Goal: Task Accomplishment & Management: Complete application form

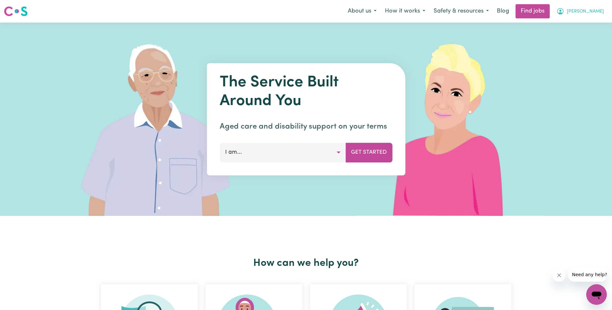
click at [586, 13] on span "[PERSON_NAME]" at bounding box center [585, 11] width 37 height 7
click at [585, 22] on link "My Account" at bounding box center [582, 25] width 51 height 12
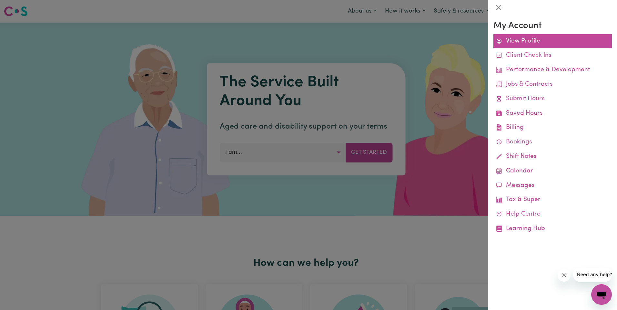
click at [526, 38] on link "View Profile" at bounding box center [552, 41] width 118 height 15
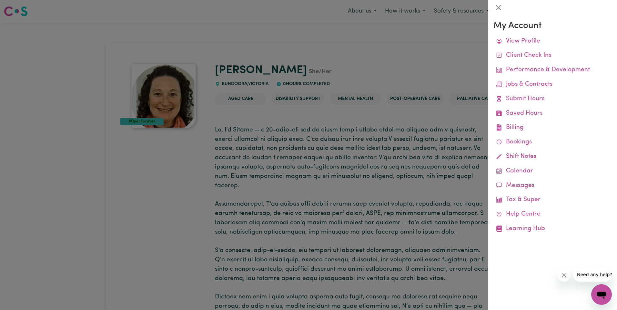
click at [463, 52] on div at bounding box center [308, 155] width 617 height 310
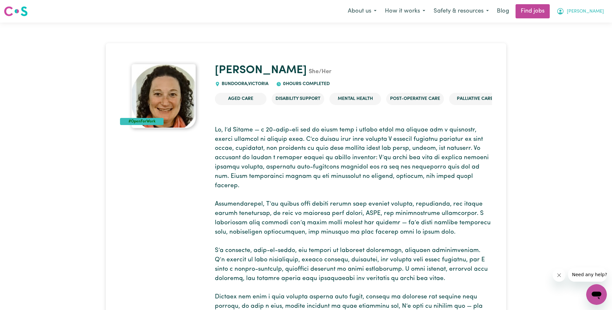
click at [600, 14] on span "[PERSON_NAME]" at bounding box center [585, 11] width 37 height 7
click at [581, 38] on link "My Dashboard" at bounding box center [582, 37] width 51 height 12
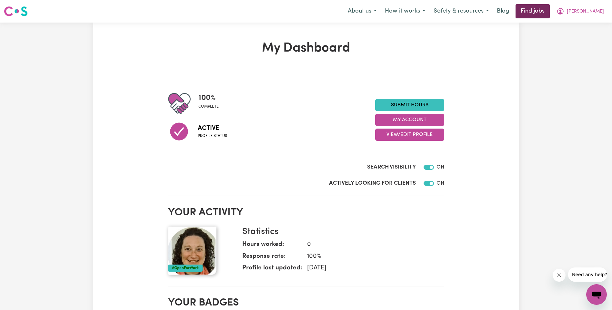
click at [542, 12] on link "Find jobs" at bounding box center [533, 11] width 34 height 14
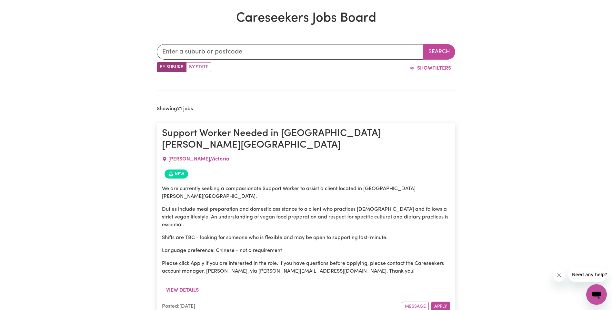
scroll to position [185, 0]
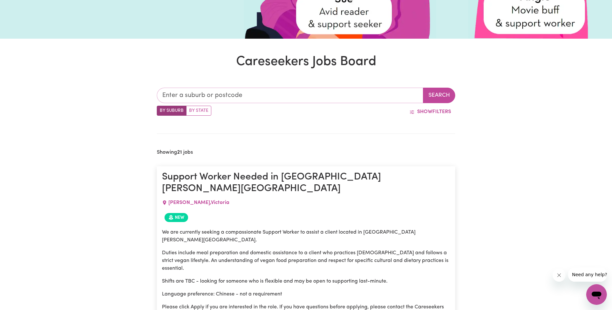
click at [260, 96] on input "text" at bounding box center [290, 95] width 267 height 15
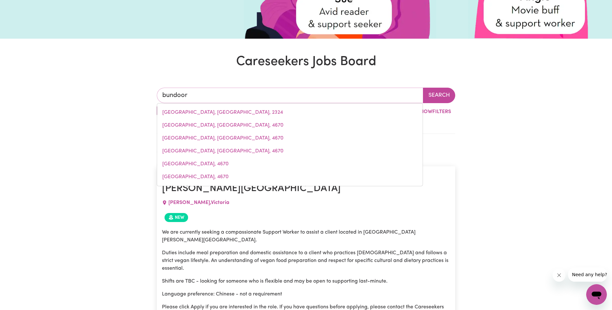
type input "bundoora"
type input "bundoora, [GEOGRAPHIC_DATA], 3083"
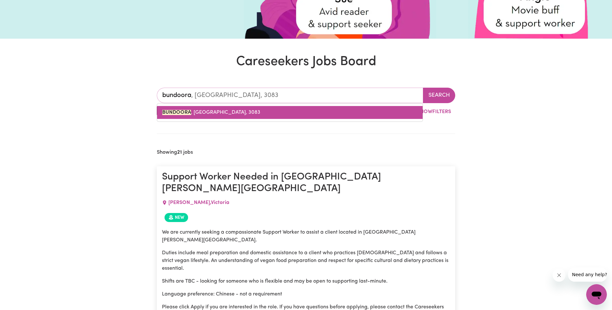
click at [207, 108] on link "BUNDOORA , [GEOGRAPHIC_DATA], 3083" at bounding box center [290, 112] width 266 height 13
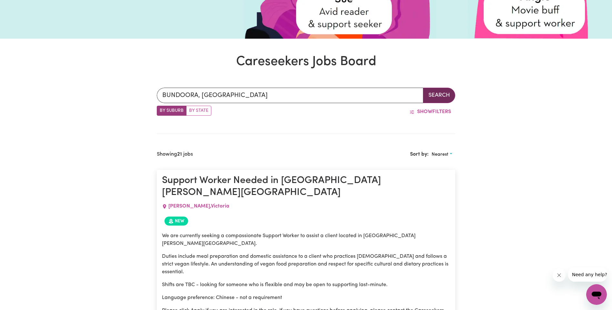
click at [441, 90] on button "Search" at bounding box center [439, 95] width 32 height 15
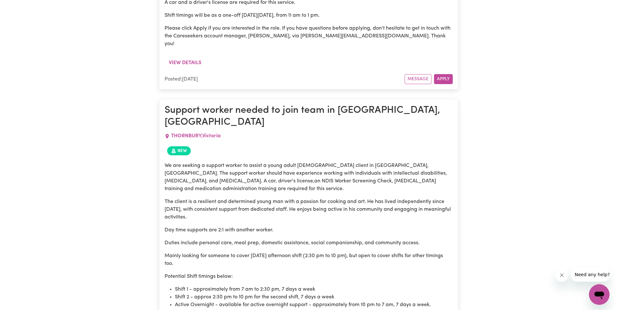
scroll to position [507, 0]
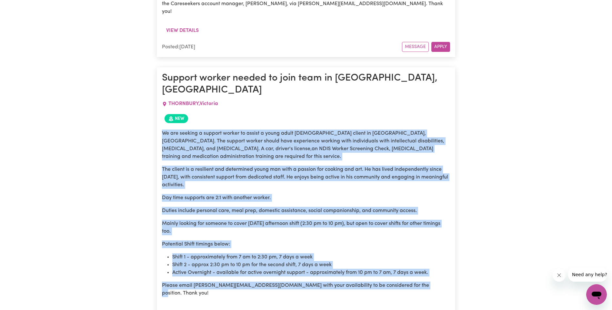
drag, startPoint x: 409, startPoint y: 239, endPoint x: 161, endPoint y: 91, distance: 288.8
click at [161, 91] on article "Support worker needed to join team in [GEOGRAPHIC_DATA][PERSON_NAME] [GEOGRAPHI…" at bounding box center [306, 203] width 298 height 272
drag, startPoint x: 161, startPoint y: 91, endPoint x: 167, endPoint y: 95, distance: 8.0
click at [246, 307] on div "View details" at bounding box center [306, 315] width 288 height 17
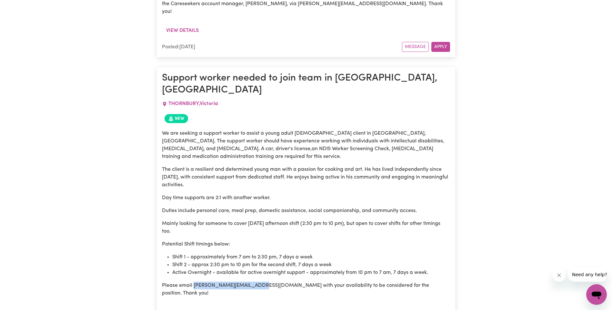
drag, startPoint x: 259, startPoint y: 238, endPoint x: 194, endPoint y: 238, distance: 64.9
click at [194, 282] on p "Please email [PERSON_NAME][EMAIL_ADDRESS][DOMAIN_NAME] with your availability t…" at bounding box center [306, 289] width 288 height 15
drag, startPoint x: 194, startPoint y: 238, endPoint x: 201, endPoint y: 239, distance: 7.0
copy p "[PERSON_NAME][EMAIL_ADDRESS][DOMAIN_NAME]"
click at [194, 307] on button "View details" at bounding box center [182, 313] width 41 height 12
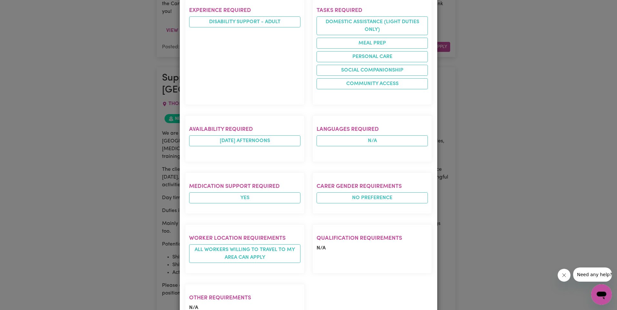
scroll to position [420, 0]
drag, startPoint x: 508, startPoint y: 99, endPoint x: 489, endPoint y: 84, distance: 23.4
click at [508, 99] on div "Job Details Support worker needed to join team in [GEOGRAPHIC_DATA][PERSON_NAME…" at bounding box center [308, 155] width 617 height 310
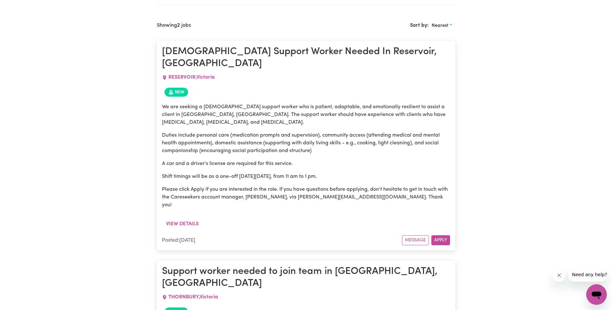
scroll to position [120, 0]
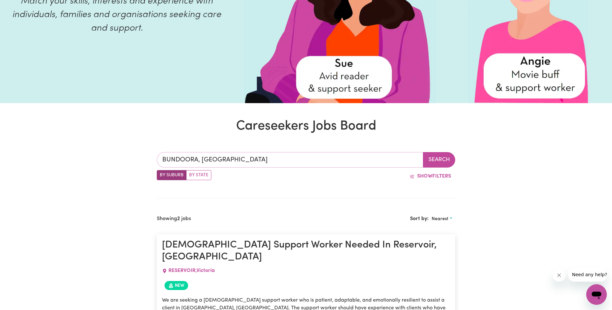
type input "BUNDOORA, [GEOGRAPHIC_DATA], 3083"
drag, startPoint x: 228, startPoint y: 160, endPoint x: 94, endPoint y: 173, distance: 135.1
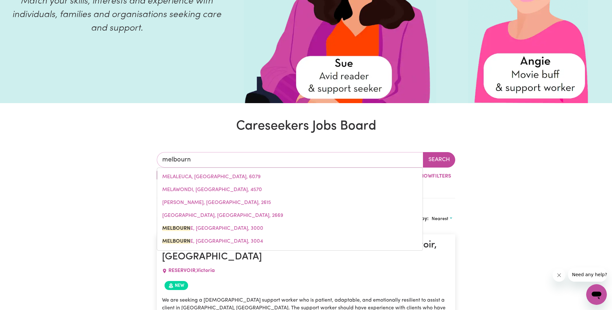
type input "[GEOGRAPHIC_DATA]"
type input "[GEOGRAPHIC_DATA], [GEOGRAPHIC_DATA], 3000"
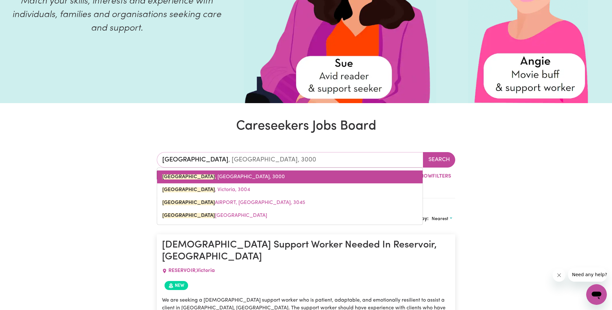
click at [219, 179] on span "[GEOGRAPHIC_DATA] , [GEOGRAPHIC_DATA], 3000" at bounding box center [223, 177] width 123 height 5
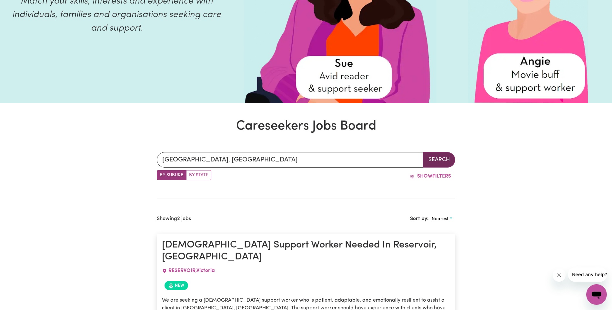
click at [430, 163] on button "Search" at bounding box center [439, 159] width 32 height 15
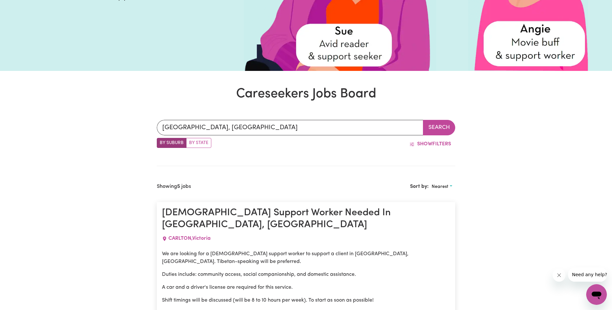
scroll to position [217, 0]
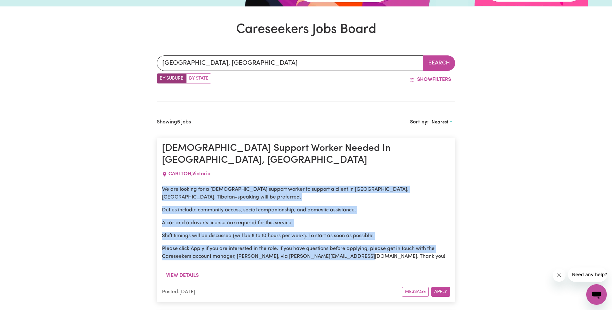
drag, startPoint x: 360, startPoint y: 238, endPoint x: 162, endPoint y: 175, distance: 208.4
click at [162, 175] on article "[DEMOGRAPHIC_DATA] Support Worker Needed In [GEOGRAPHIC_DATA][PERSON_NAME][GEOG…" at bounding box center [306, 220] width 298 height 165
drag, startPoint x: 162, startPoint y: 175, endPoint x: 173, endPoint y: 179, distance: 12.4
copy div "We are looking for a [DEMOGRAPHIC_DATA] support worker to support a client in […"
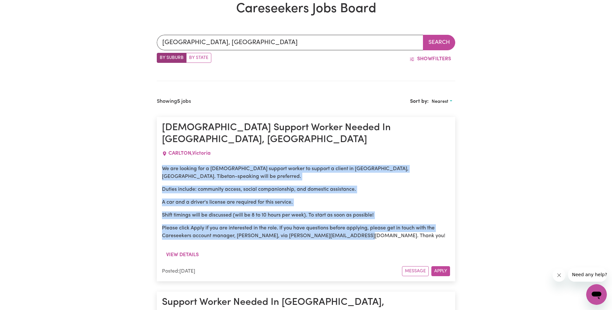
scroll to position [249, 0]
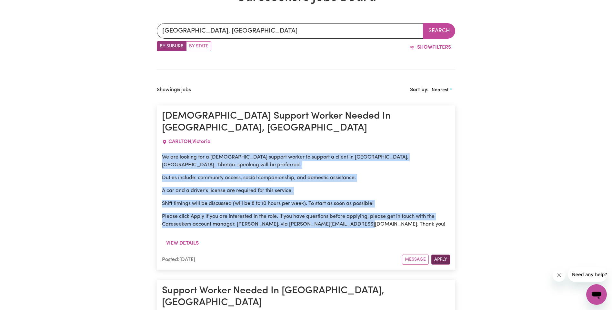
click at [443, 255] on button "Apply" at bounding box center [440, 260] width 19 height 10
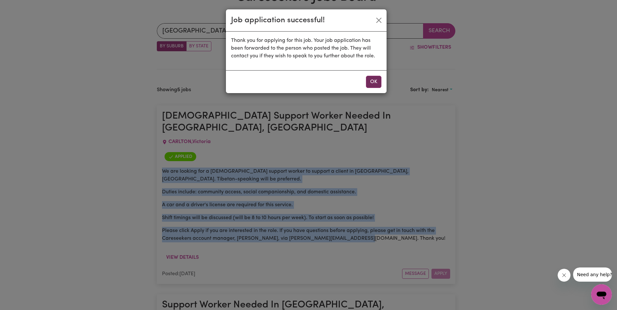
click at [374, 80] on button "OK" at bounding box center [373, 82] width 15 height 12
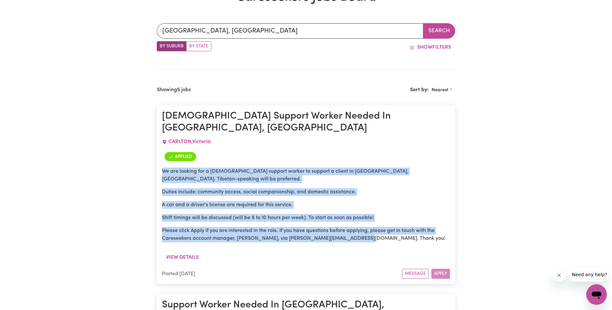
drag, startPoint x: 311, startPoint y: 244, endPoint x: 316, endPoint y: 227, distance: 17.9
click at [311, 252] on div "View details" at bounding box center [306, 260] width 288 height 17
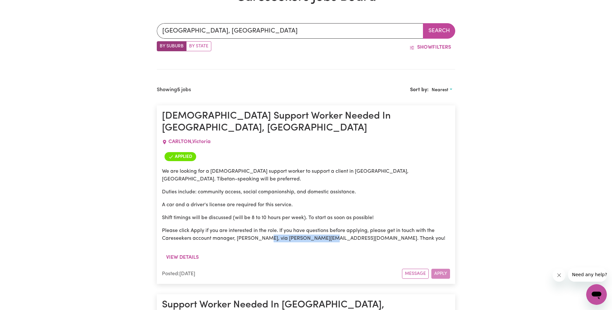
drag, startPoint x: 326, startPoint y: 219, endPoint x: 261, endPoint y: 218, distance: 64.9
click at [261, 227] on p "Please click Apply if you are interested in the role. If you have questions bef…" at bounding box center [306, 234] width 288 height 15
copy p "[PERSON_NAME][EMAIL_ADDRESS][DOMAIN_NAME]"
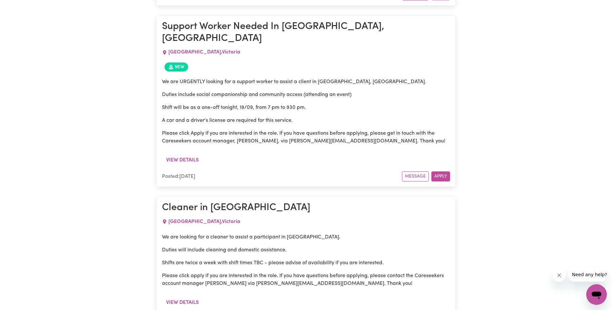
scroll to position [540, 0]
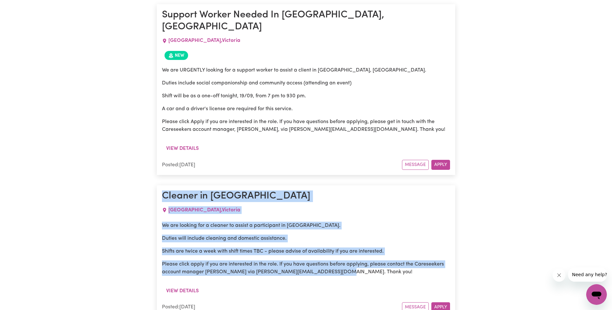
drag, startPoint x: 333, startPoint y: 240, endPoint x: 164, endPoint y: 161, distance: 186.5
click at [164, 186] on article "Cleaner in [GEOGRAPHIC_DATA] [GEOGRAPHIC_DATA] , [GEOGRAPHIC_DATA] We are looki…" at bounding box center [306, 252] width 298 height 132
drag, startPoint x: 164, startPoint y: 161, endPoint x: 167, endPoint y: 163, distance: 3.5
copy article "Cleaner in [GEOGRAPHIC_DATA] [GEOGRAPHIC_DATA] , [GEOGRAPHIC_DATA] We are looki…"
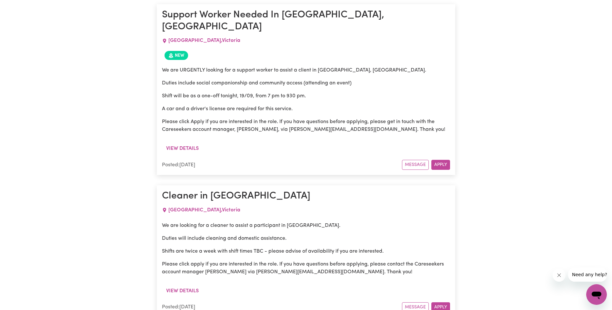
click at [306, 285] on div "View details" at bounding box center [306, 293] width 288 height 17
drag, startPoint x: 303, startPoint y: 240, endPoint x: 235, endPoint y: 240, distance: 68.1
click at [235, 261] on p "Please click apply if you are interested in the role. If you have questions bef…" at bounding box center [306, 268] width 288 height 15
copy p "[PERSON_NAME][EMAIL_ADDRESS][DOMAIN_NAME]"
drag, startPoint x: 442, startPoint y: 277, endPoint x: 342, endPoint y: 274, distance: 100.4
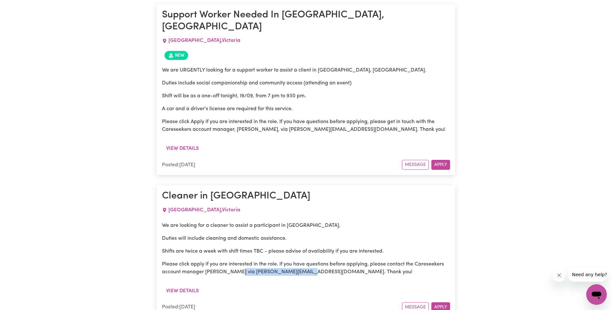
click at [442, 303] on button "Apply" at bounding box center [440, 308] width 19 height 10
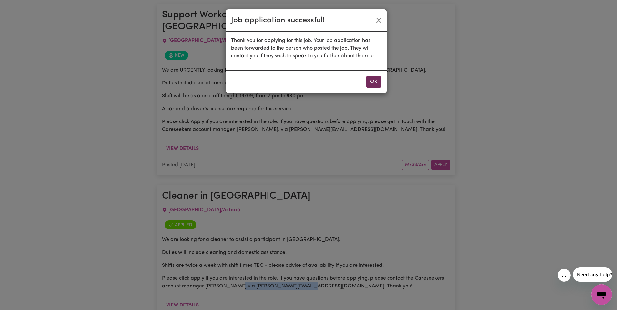
click at [379, 82] on button "OK" at bounding box center [373, 82] width 15 height 12
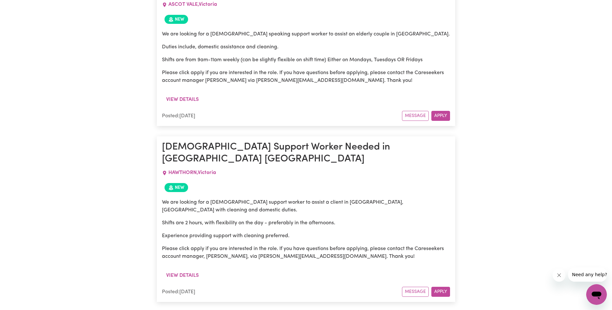
scroll to position [862, 0]
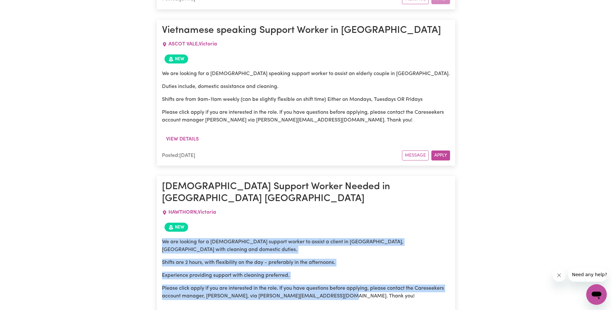
drag, startPoint x: 338, startPoint y: 246, endPoint x: 152, endPoint y: 197, distance: 192.9
drag, startPoint x: 152, startPoint y: 197, endPoint x: 165, endPoint y: 202, distance: 14.6
drag, startPoint x: 165, startPoint y: 202, endPoint x: 216, endPoint y: 197, distance: 51.2
click at [221, 238] on p "We are looking for a [DEMOGRAPHIC_DATA] support worker to assist a client in [G…" at bounding box center [306, 245] width 288 height 15
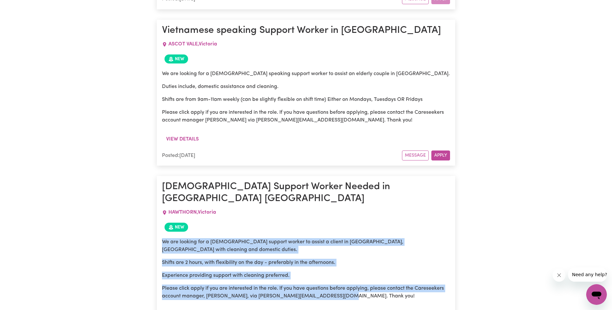
copy div "We are looking for a [DEMOGRAPHIC_DATA] support worker to assist a client in [G…"
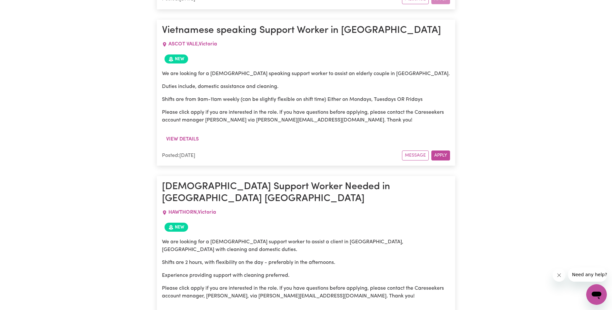
drag, startPoint x: 307, startPoint y: 246, endPoint x: 237, endPoint y: 248, distance: 69.8
click at [237, 285] on p "Please click apply if you are interested in the role. If you have questions bef…" at bounding box center [306, 292] width 288 height 15
copy p "[PERSON_NAME][EMAIL_ADDRESS][DOMAIN_NAME]"
drag, startPoint x: 444, startPoint y: 284, endPoint x: 447, endPoint y: 283, distance: 3.3
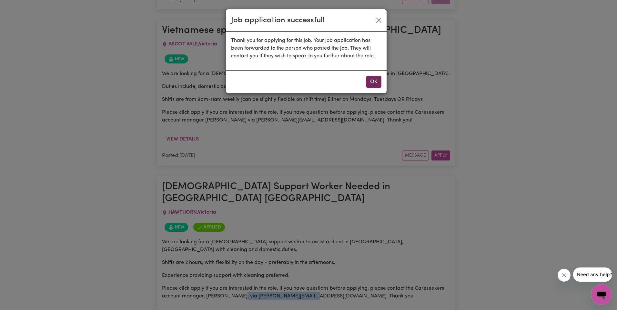
click at [370, 86] on button "OK" at bounding box center [373, 82] width 15 height 12
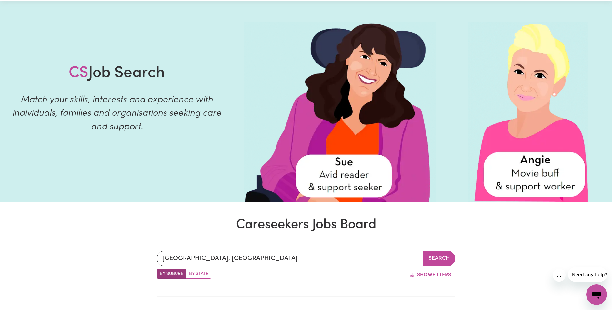
scroll to position [0, 0]
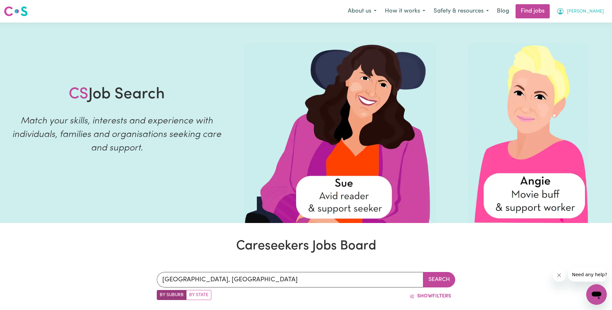
click at [564, 11] on icon "My Account" at bounding box center [561, 11] width 8 height 8
click at [582, 38] on link "My Dashboard" at bounding box center [582, 37] width 51 height 12
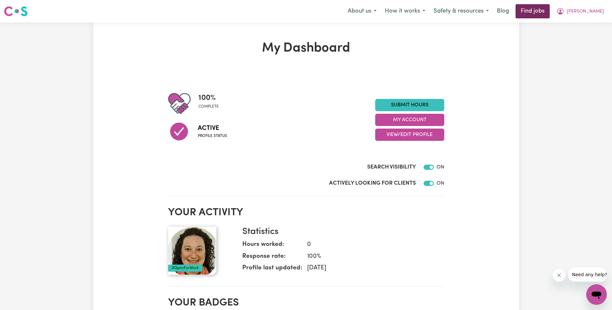
click at [550, 11] on link "Find jobs" at bounding box center [533, 11] width 34 height 14
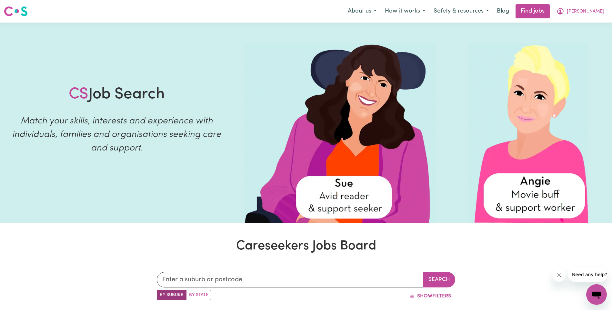
scroll to position [3, 0]
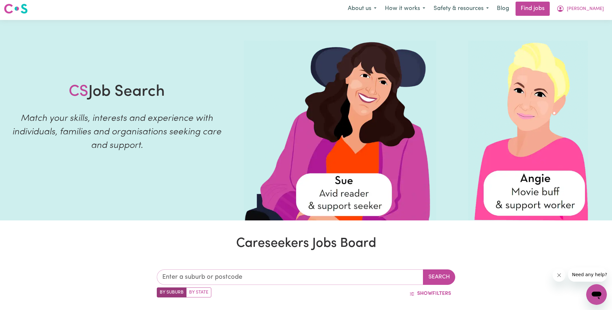
click at [305, 275] on input "text" at bounding box center [290, 277] width 267 height 15
click at [203, 293] on label "By State" at bounding box center [198, 293] width 25 height 10
click at [161, 292] on input "By State" at bounding box center [159, 290] width 4 height 4
radio input "true"
click at [201, 278] on input "text" at bounding box center [290, 277] width 267 height 15
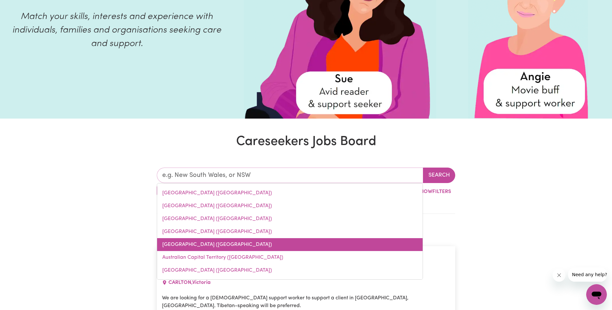
scroll to position [164, 0]
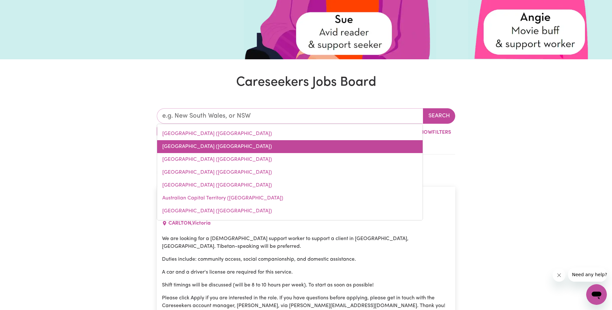
click at [180, 148] on link "[GEOGRAPHIC_DATA] ([GEOGRAPHIC_DATA])" at bounding box center [290, 146] width 266 height 13
type input "[GEOGRAPHIC_DATA] ([GEOGRAPHIC_DATA])"
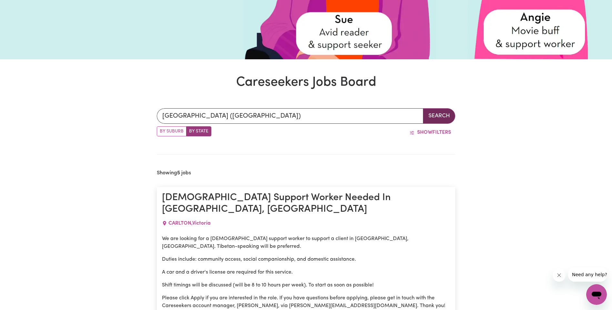
click at [445, 111] on button "Search" at bounding box center [439, 115] width 32 height 15
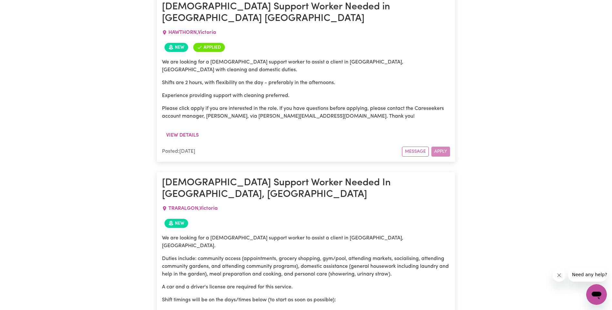
scroll to position [1100, 0]
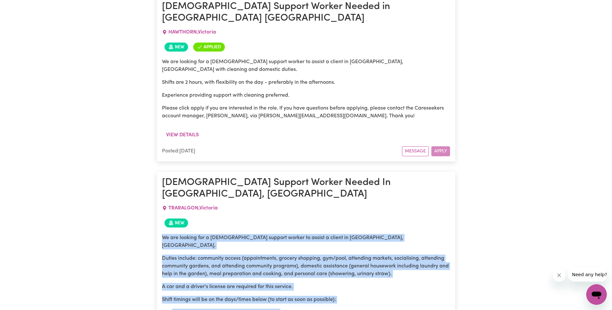
drag, startPoint x: 363, startPoint y: 242, endPoint x: 163, endPoint y: 139, distance: 225.0
click at [163, 234] on div "We are looking for a [DEMOGRAPHIC_DATA] support worker to assist a client in [G…" at bounding box center [306, 297] width 288 height 126
copy div "We are looking for a [DEMOGRAPHIC_DATA] support worker to assist a client in [G…"
click at [254, 255] on p "Duties include: community access (appointments, grocery shopping, gym/pool, att…" at bounding box center [306, 266] width 288 height 23
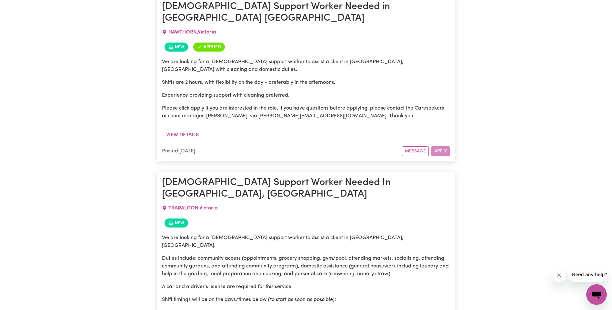
drag, startPoint x: 325, startPoint y: 243, endPoint x: 262, endPoint y: 242, distance: 62.9
copy p "[PERSON_NAME][EMAIL_ADDRESS][DOMAIN_NAME]"
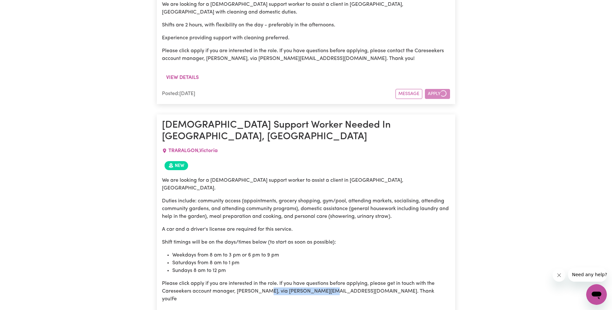
scroll to position [1164, 0]
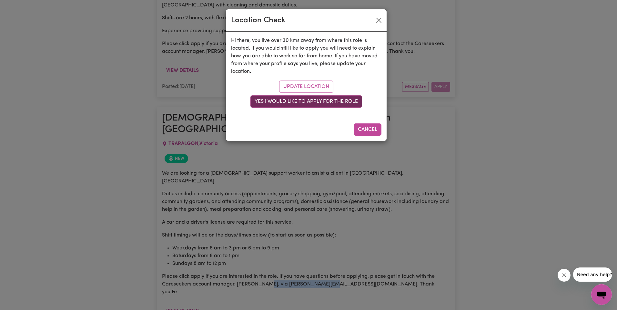
click at [277, 99] on button "Yes I would like to apply for the role" at bounding box center [306, 102] width 112 height 12
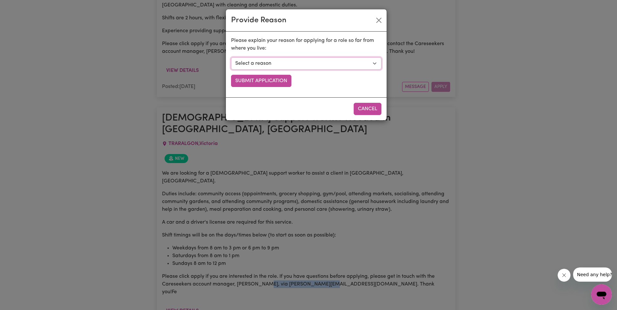
click at [283, 66] on select "Select a reason I currently travel to this area for work or other personal reas…" at bounding box center [306, 63] width 150 height 12
select select "I already visit the area regularly for work and personal reasons"
click at [231, 57] on select "Select a reason I currently travel to this area for work or other personal reas…" at bounding box center [306, 63] width 150 height 12
click at [272, 84] on button "Submit Application" at bounding box center [261, 81] width 60 height 12
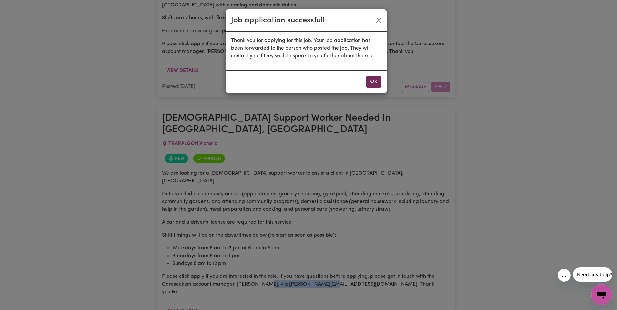
click at [372, 82] on button "OK" at bounding box center [373, 82] width 15 height 12
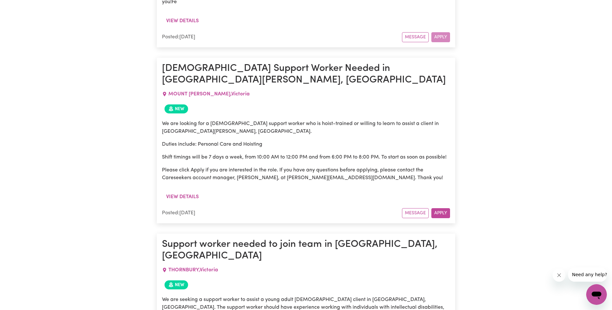
scroll to position [1552, 0]
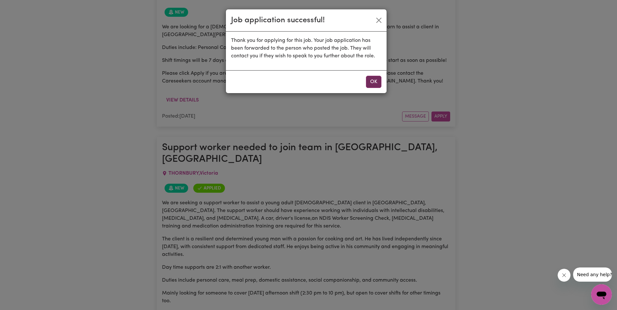
click at [377, 77] on button "OK" at bounding box center [373, 82] width 15 height 12
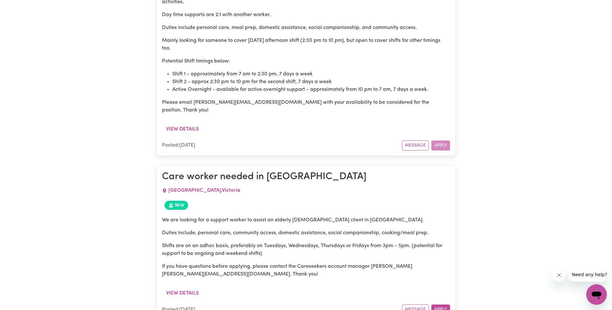
scroll to position [1842, 0]
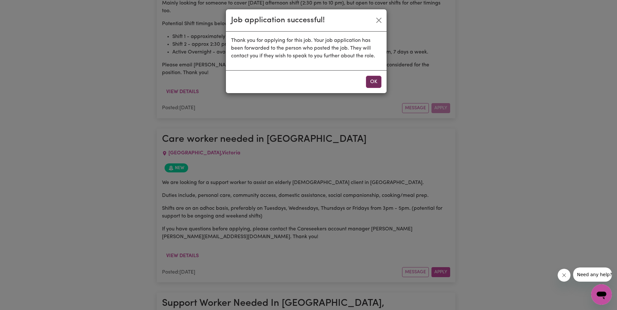
click at [373, 85] on button "OK" at bounding box center [373, 82] width 15 height 12
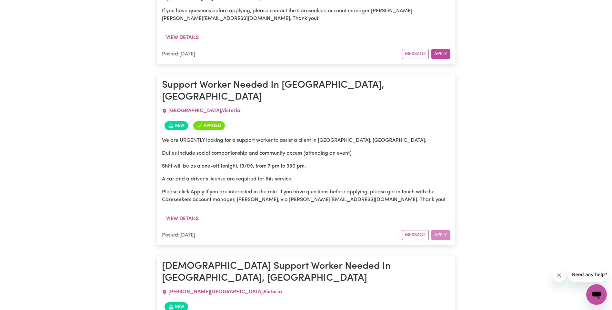
scroll to position [2068, 0]
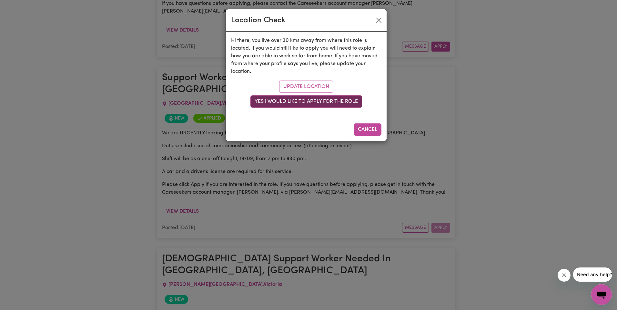
click at [330, 102] on button "Yes I would like to apply for the role" at bounding box center [306, 102] width 112 height 12
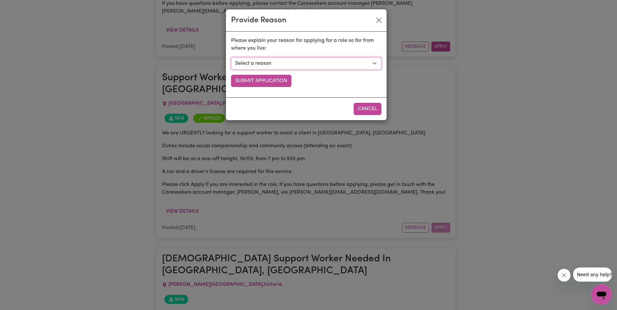
click at [286, 63] on select "Select a reason I currently travel to this area for work or other personal reas…" at bounding box center [306, 63] width 150 height 12
select select "I am open to longer shifts that make the travel worthwhile"
click at [231, 57] on select "Select a reason I currently travel to this area for work or other personal reas…" at bounding box center [306, 63] width 150 height 12
click at [266, 80] on button "Submit Application" at bounding box center [261, 81] width 60 height 12
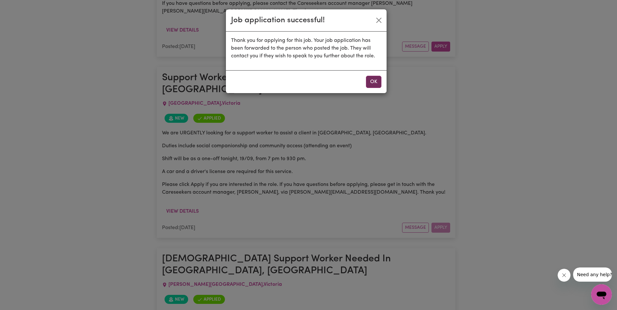
click at [373, 84] on button "OK" at bounding box center [373, 82] width 15 height 12
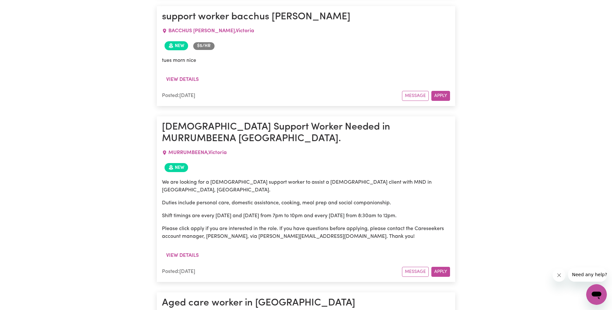
scroll to position [2520, 0]
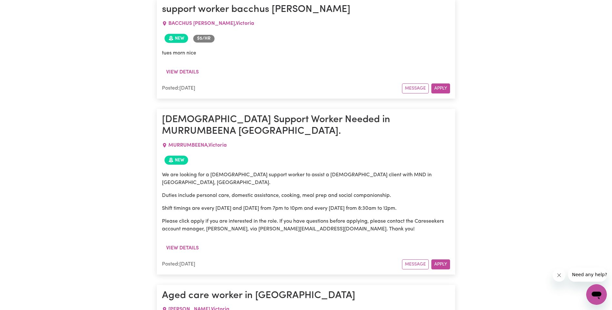
drag, startPoint x: 259, startPoint y: 228, endPoint x: 162, endPoint y: 140, distance: 131.1
drag, startPoint x: 162, startPoint y: 140, endPoint x: 165, endPoint y: 141, distance: 3.5
copy div "Aged care worker for [DEMOGRAPHIC_DATA] man with [MEDICAL_DATA] Must be able to…"
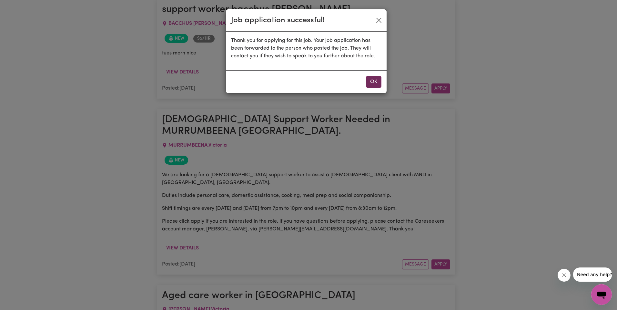
click at [375, 82] on button "OK" at bounding box center [373, 82] width 15 height 12
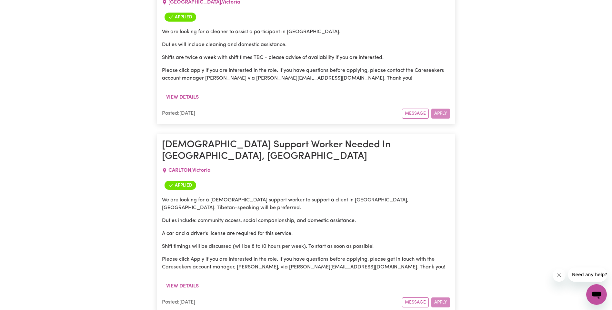
scroll to position [3036, 0]
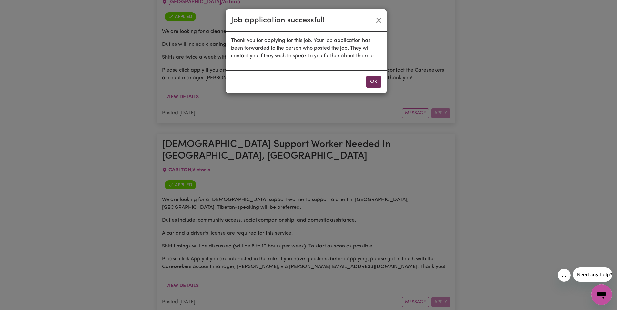
click at [373, 83] on button "OK" at bounding box center [373, 82] width 15 height 12
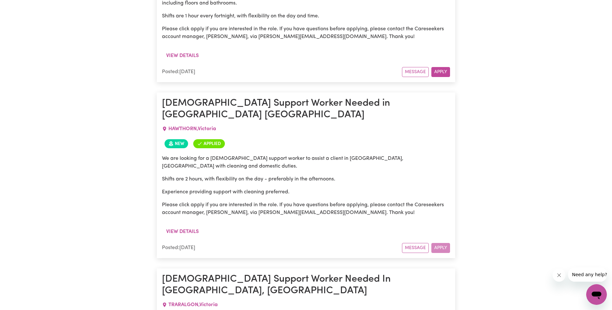
scroll to position [0, 0]
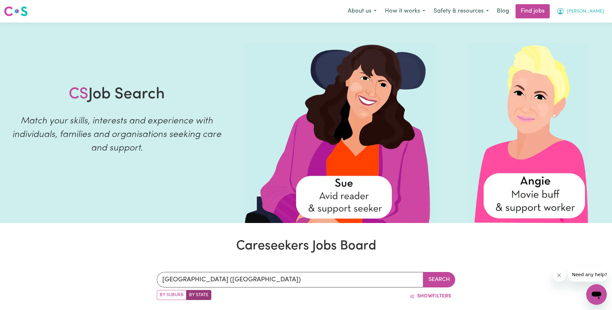
click at [585, 10] on button "[PERSON_NAME]" at bounding box center [580, 12] width 56 height 14
click at [583, 26] on link "My Account" at bounding box center [582, 25] width 51 height 12
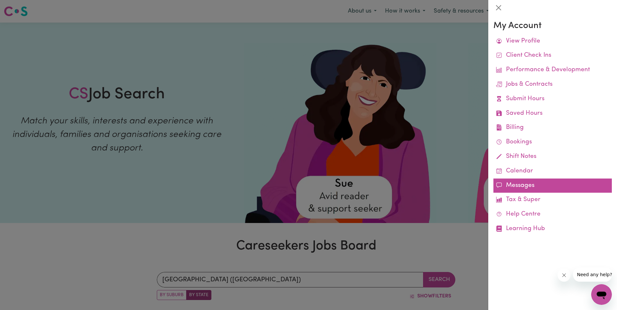
click at [525, 185] on link "Messages" at bounding box center [552, 186] width 118 height 15
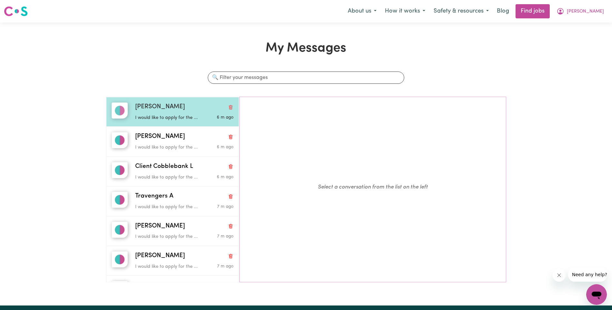
click at [171, 113] on div "I would like to apply for the ..." at bounding box center [168, 117] width 66 height 10
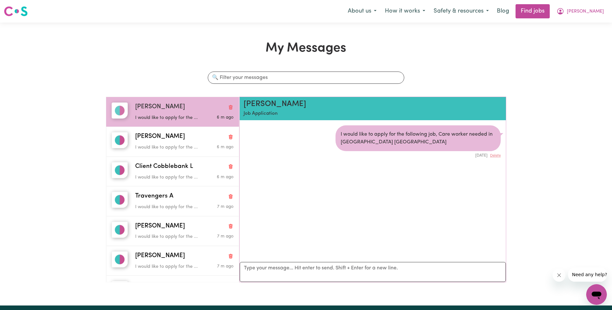
scroll to position [4, 0]
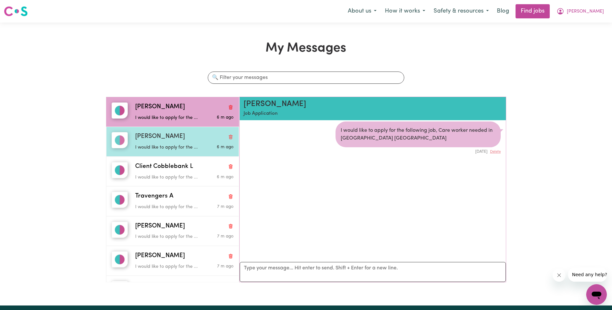
click at [140, 140] on span "[PERSON_NAME]" at bounding box center [160, 136] width 50 height 9
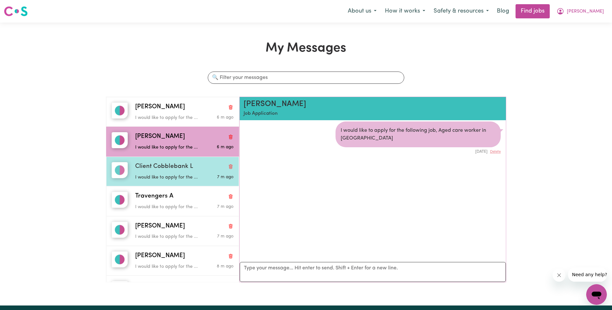
click at [174, 177] on p "I would like to apply for the ..." at bounding box center [168, 177] width 66 height 7
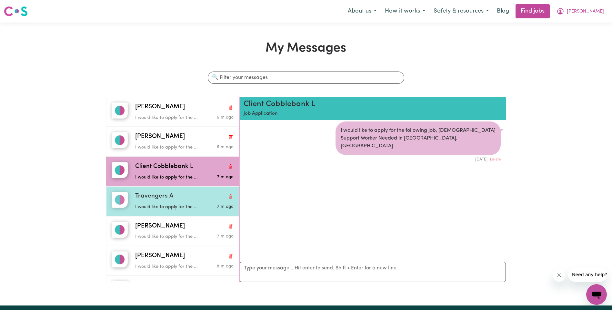
click at [177, 200] on div "Travengers A" at bounding box center [184, 196] width 98 height 9
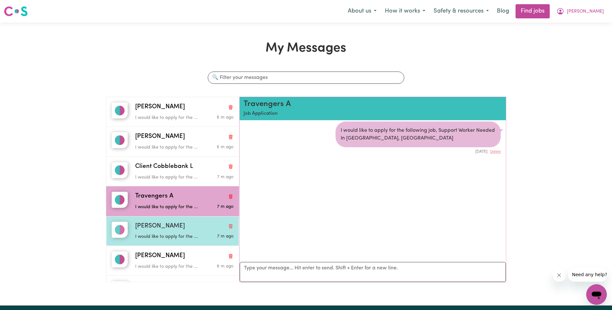
click at [178, 228] on div "[PERSON_NAME]" at bounding box center [184, 226] width 98 height 9
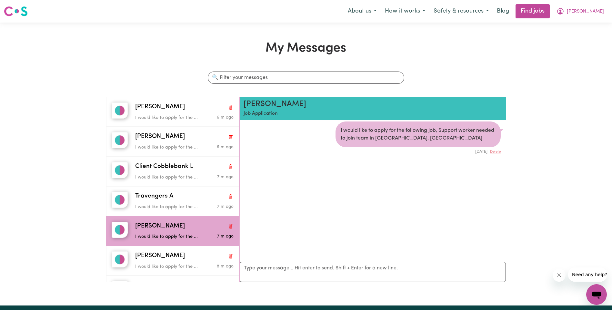
click at [258, 261] on div "[PERSON_NAME] Job Application I would like to apply for the following job, Supp…" at bounding box center [372, 190] width 267 height 186
click at [258, 264] on textarea "Your reply" at bounding box center [373, 272] width 266 height 20
paste textarea "Hi [PERSON_NAME], I’m writing to express interest in the support worker role fo…"
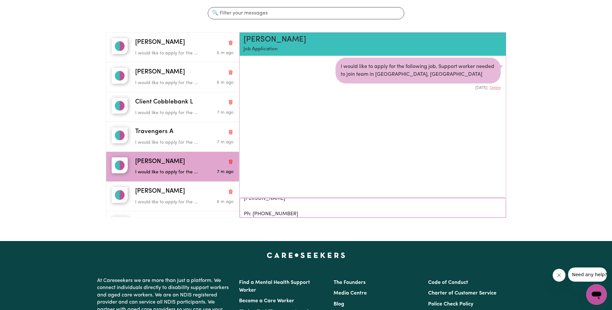
scroll to position [86, 0]
click at [374, 213] on textarea "Hi [PERSON_NAME], I’m writing to express interest in the support worker role fo…" at bounding box center [373, 207] width 266 height 19
type textarea "Hi [PERSON_NAME], I’m writing to express interest in the support worker role fo…"
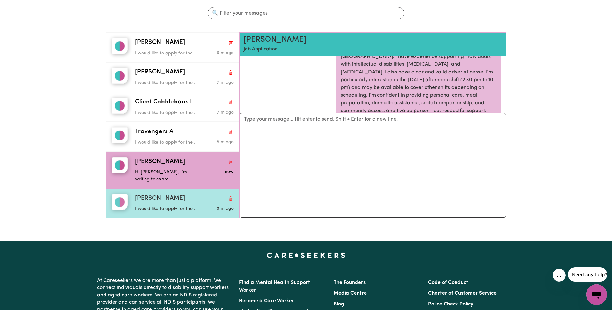
click at [182, 200] on div "[PERSON_NAME]" at bounding box center [184, 198] width 98 height 9
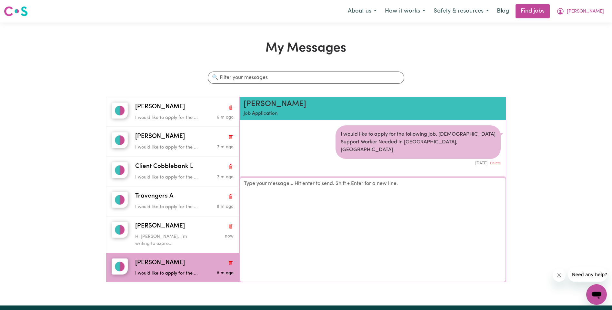
click at [285, 190] on textarea "Your reply" at bounding box center [373, 230] width 266 height 105
click at [262, 188] on textarea "Your reply" at bounding box center [373, 230] width 266 height 105
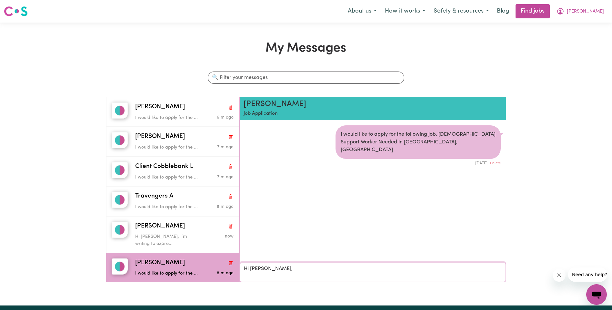
paste textarea "I’m interested in the support worker position for the client in [GEOGRAPHIC_DAT…"
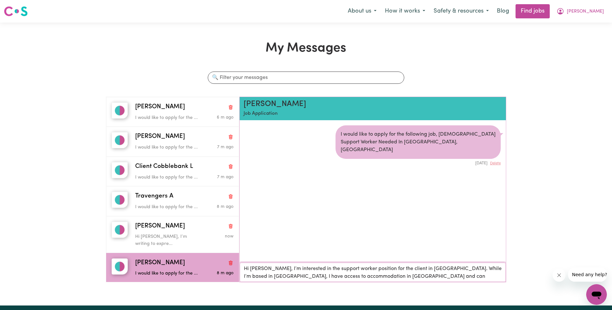
scroll to position [68, 0]
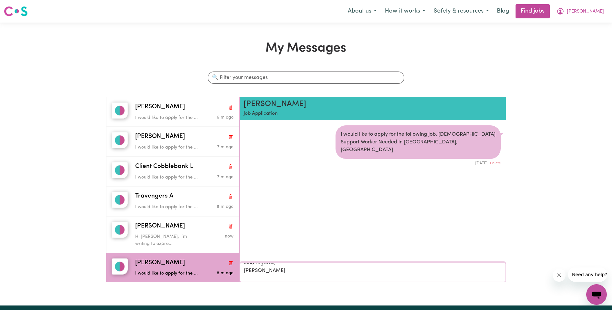
type textarea "Hi [PERSON_NAME], I’m interested in the support worker position for the client …"
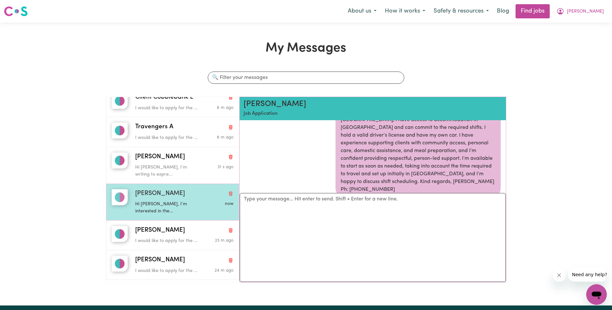
scroll to position [97, 0]
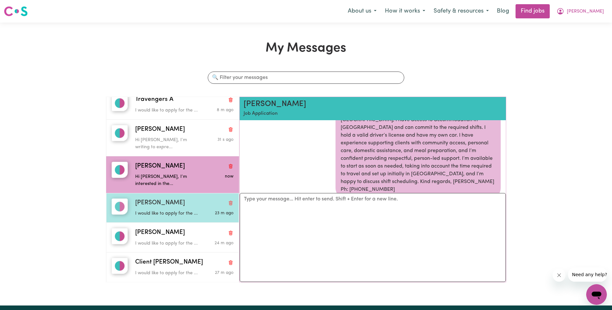
click at [160, 210] on div "I would like to apply for the ..." at bounding box center [168, 213] width 66 height 10
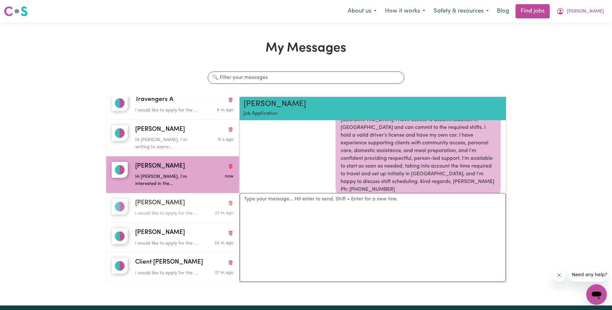
scroll to position [73, 0]
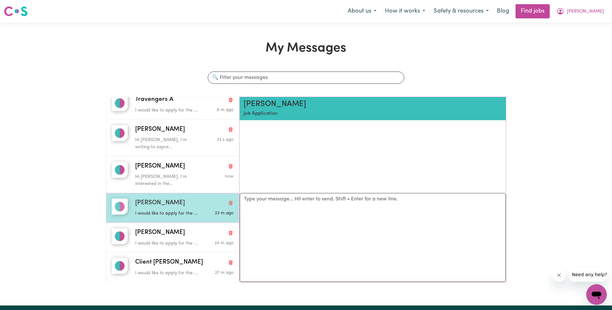
click at [193, 213] on p "I would like to apply for the ..." at bounding box center [168, 213] width 66 height 7
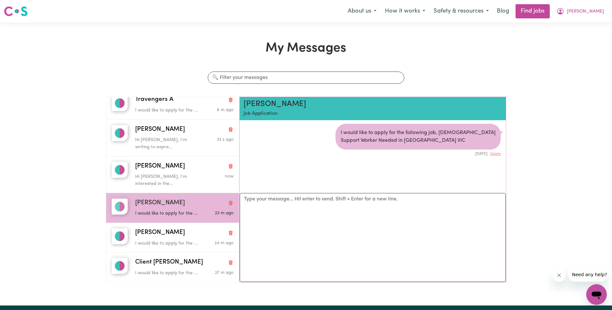
scroll to position [0, 0]
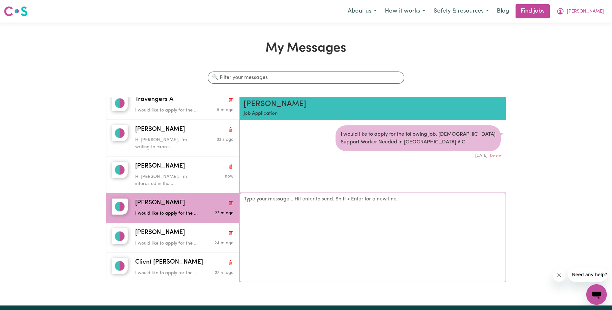
click at [269, 204] on textarea "Your reply" at bounding box center [373, 237] width 266 height 89
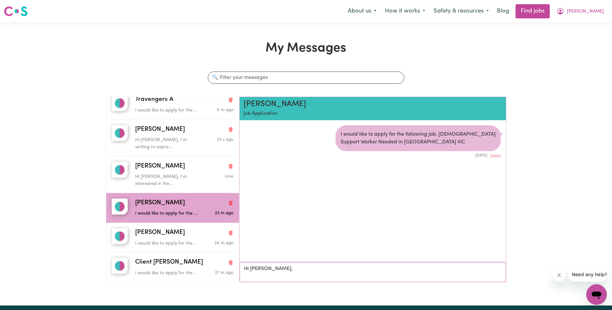
paste textarea "I’m interested in the support worker position assisting a client in [GEOGRAPHIC…"
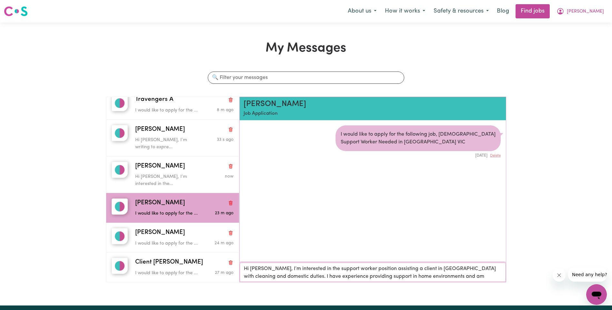
scroll to position [52, 0]
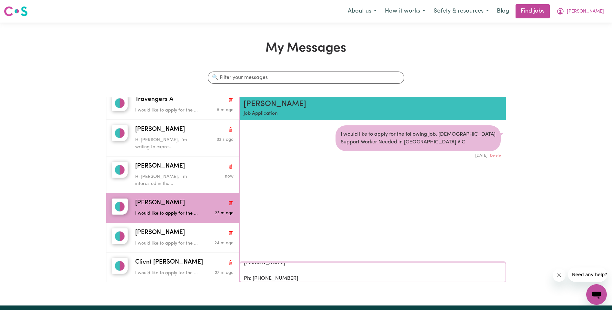
type textarea "Hi [PERSON_NAME], I’m interested in the support worker position assisting a cli…"
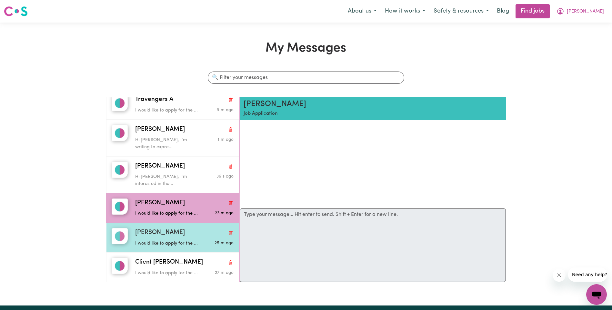
click at [202, 235] on div "[PERSON_NAME]" at bounding box center [184, 232] width 98 height 9
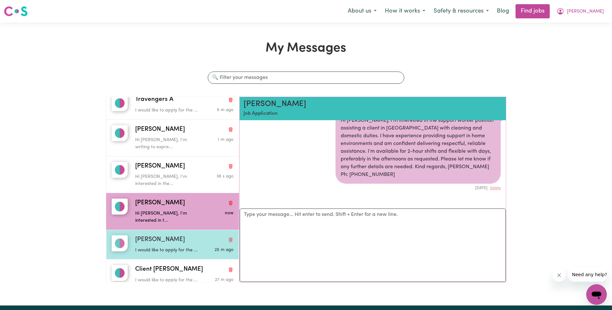
click at [187, 247] on p "I would like to apply for the ..." at bounding box center [168, 250] width 66 height 7
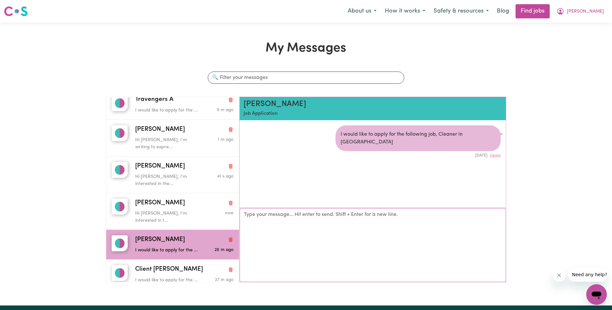
click at [255, 214] on textarea "Your reply" at bounding box center [373, 246] width 266 height 74
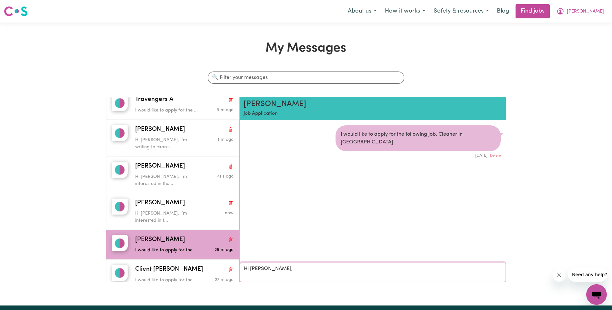
paste textarea "I’m interested in the cleaner role supporting a participant in [GEOGRAPHIC_DATA…"
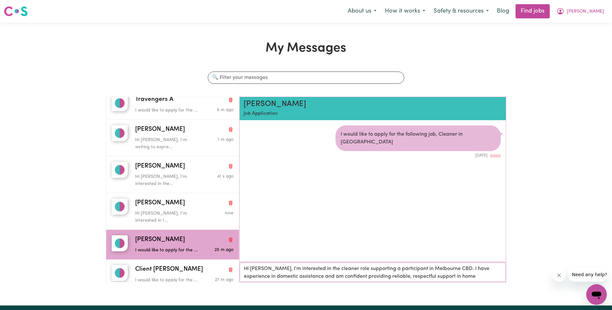
scroll to position [68, 0]
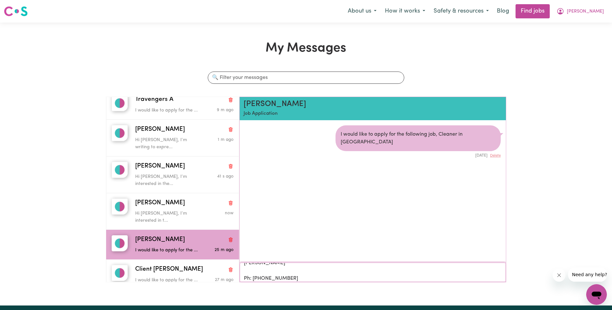
type textarea "Hi [PERSON_NAME], I’m interested in the cleaner role supporting a participant i…"
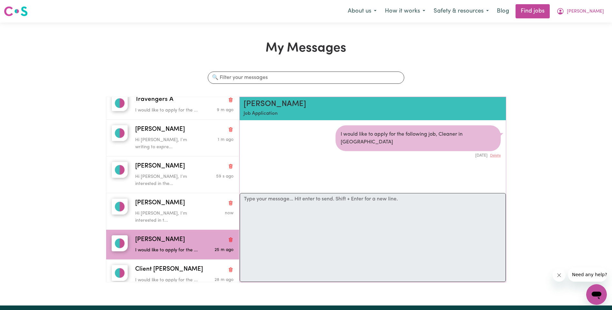
scroll to position [0, 0]
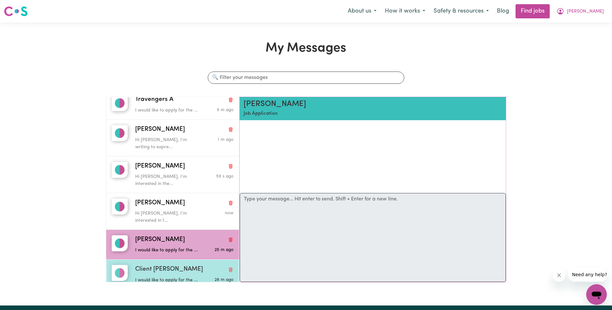
click at [172, 275] on div "I would like to apply for the ..." at bounding box center [168, 280] width 66 height 10
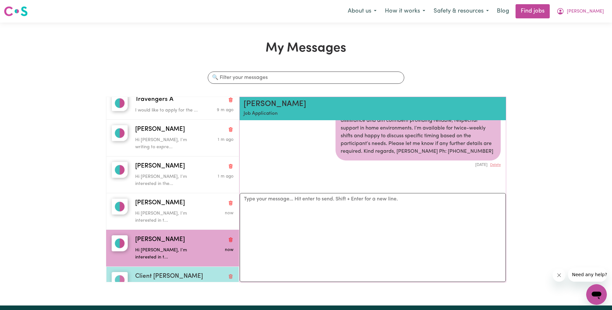
click at [197, 272] on div "Client [PERSON_NAME]" at bounding box center [184, 276] width 98 height 9
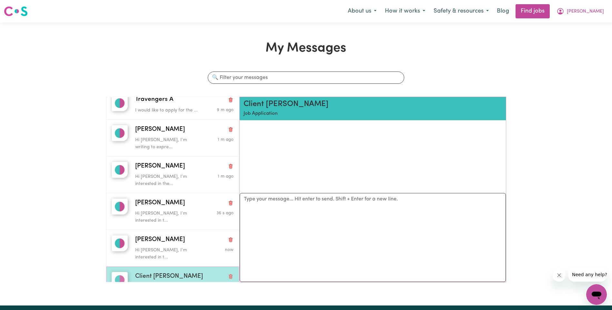
click at [186, 281] on div "I would like to apply for the ..." at bounding box center [168, 286] width 66 height 10
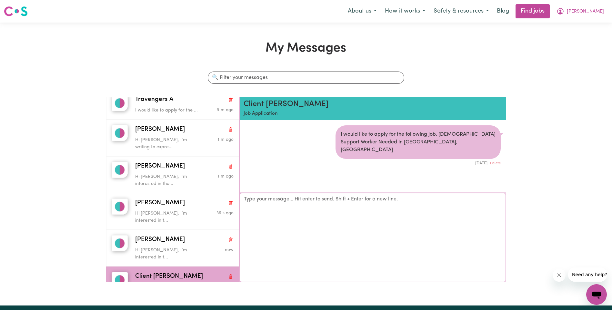
click at [297, 203] on textarea "Your reply" at bounding box center [373, 237] width 266 height 89
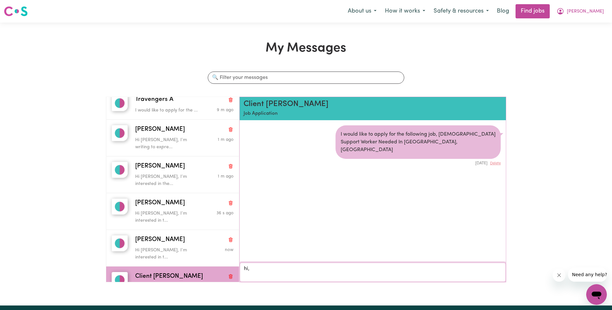
paste textarea "I’m interested in the support worker position for the client in [GEOGRAPHIC_DAT…"
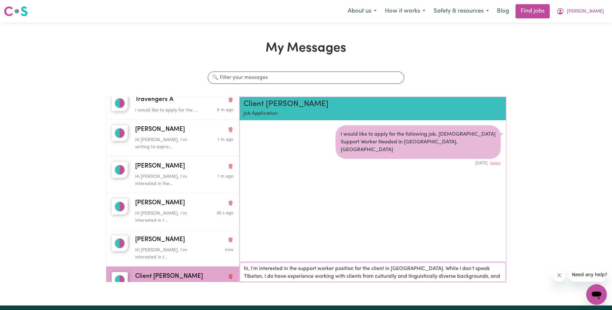
scroll to position [76, 0]
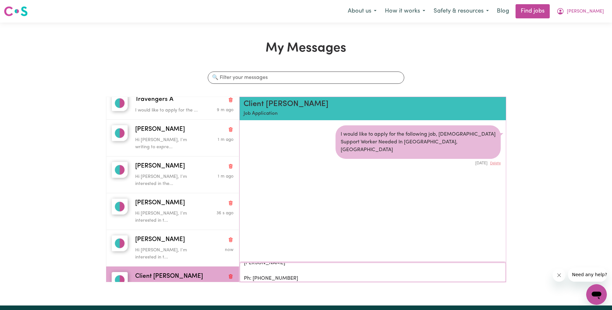
type textarea "hi, I’m interested in the support worker position for the client in [GEOGRAPHIC…"
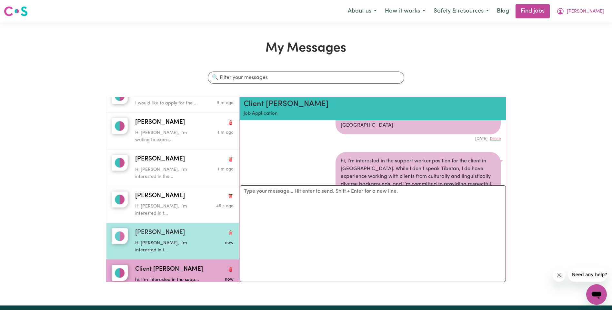
scroll to position [0, 0]
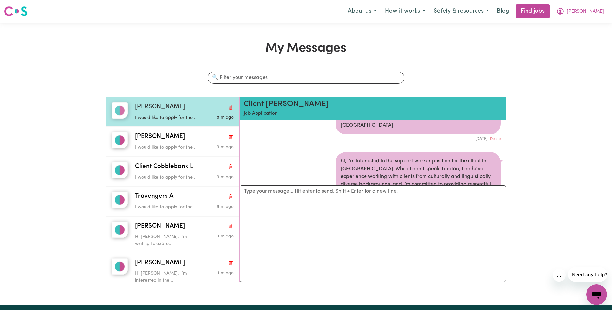
click at [186, 119] on p "I would like to apply for the ..." at bounding box center [168, 118] width 66 height 7
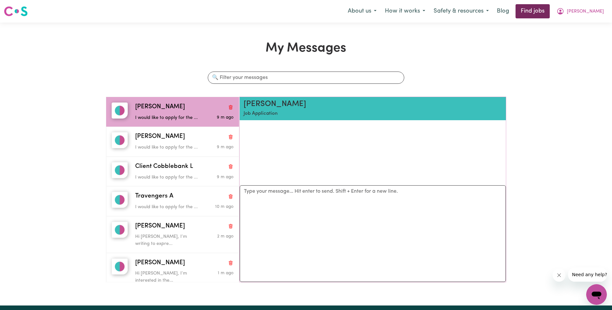
click at [543, 15] on link "Find jobs" at bounding box center [533, 11] width 34 height 14
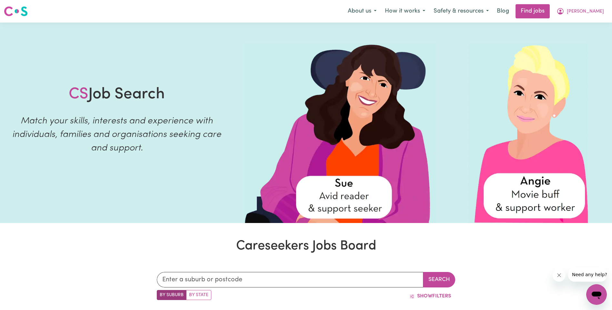
click at [196, 294] on label "By State" at bounding box center [198, 295] width 25 height 10
click at [161, 294] on input "By State" at bounding box center [159, 292] width 4 height 4
radio input "true"
click at [196, 277] on input "text" at bounding box center [290, 279] width 267 height 15
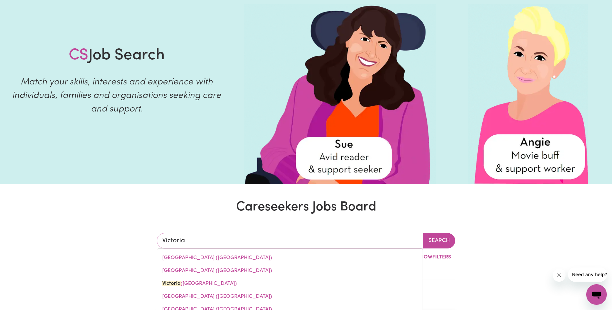
scroll to position [65, 0]
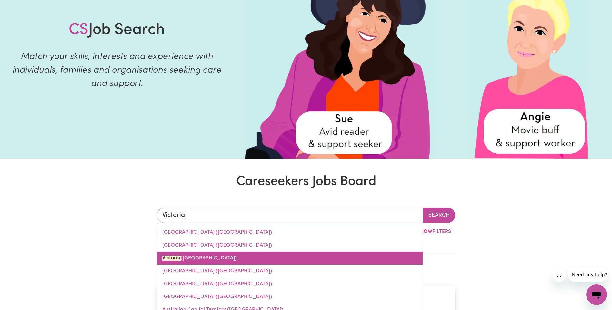
click at [189, 262] on link "[GEOGRAPHIC_DATA] ([GEOGRAPHIC_DATA])" at bounding box center [290, 258] width 266 height 13
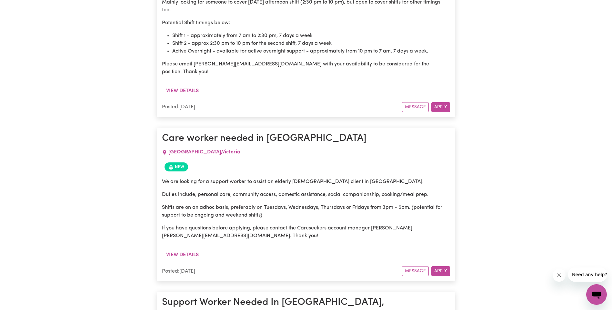
scroll to position [1872, 0]
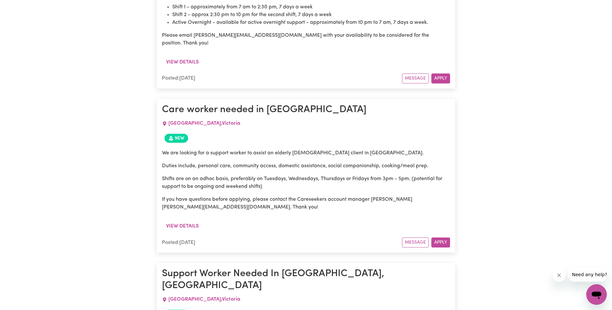
type input "[GEOGRAPHIC_DATA] ([GEOGRAPHIC_DATA])"
drag, startPoint x: 360, startPoint y: 218, endPoint x: 159, endPoint y: 156, distance: 210.7
drag, startPoint x: 159, startPoint y: 156, endPoint x: 173, endPoint y: 159, distance: 14.6
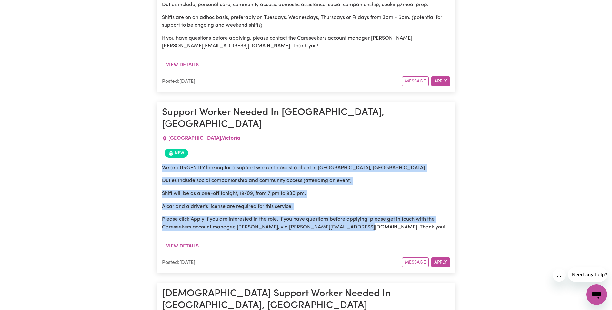
scroll to position [2065, 0]
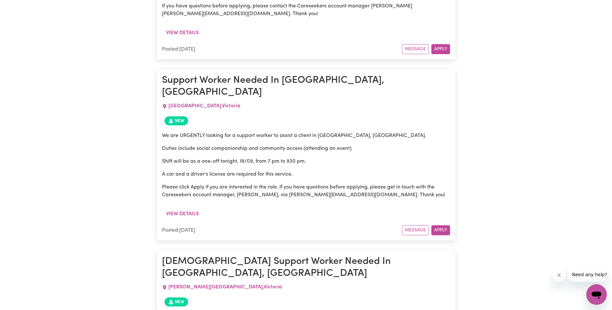
drag, startPoint x: 291, startPoint y: 185, endPoint x: 163, endPoint y: 137, distance: 137.1
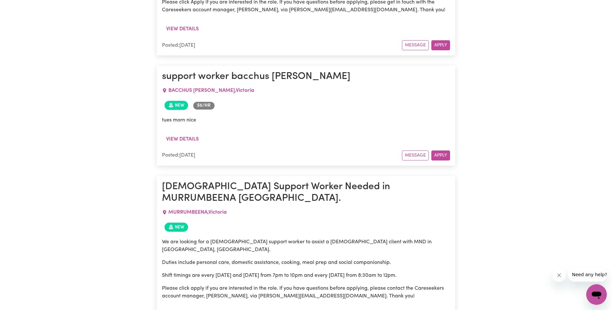
scroll to position [2517, 0]
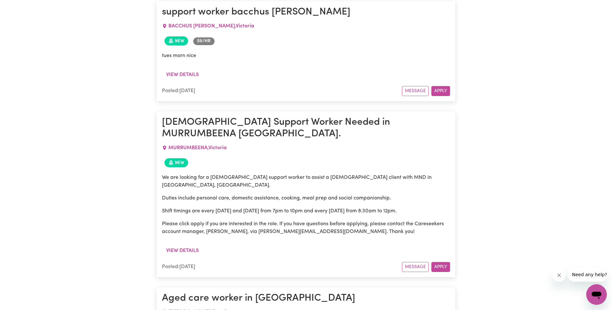
drag, startPoint x: 253, startPoint y: 232, endPoint x: 162, endPoint y: 145, distance: 125.5
drag, startPoint x: 162, startPoint y: 145, endPoint x: 168, endPoint y: 144, distance: 5.5
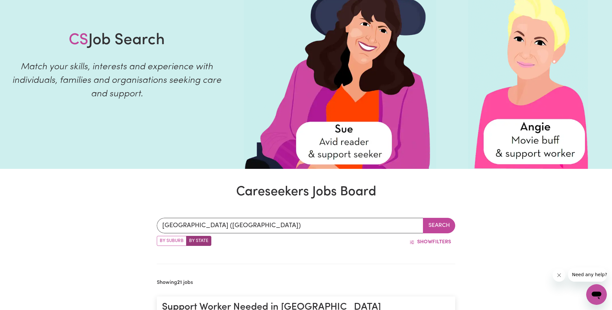
scroll to position [0, 0]
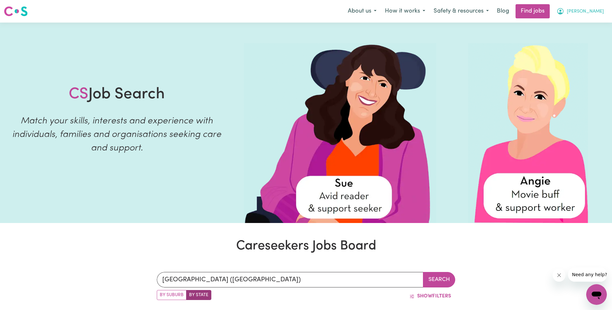
click at [593, 13] on span "[PERSON_NAME]" at bounding box center [585, 11] width 37 height 7
click at [581, 26] on link "My Account" at bounding box center [582, 25] width 51 height 12
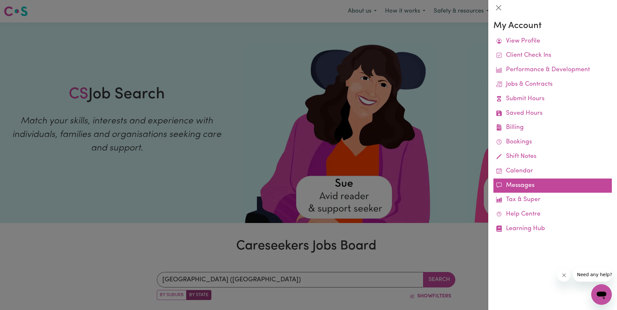
click at [522, 186] on link "Messages" at bounding box center [552, 186] width 118 height 15
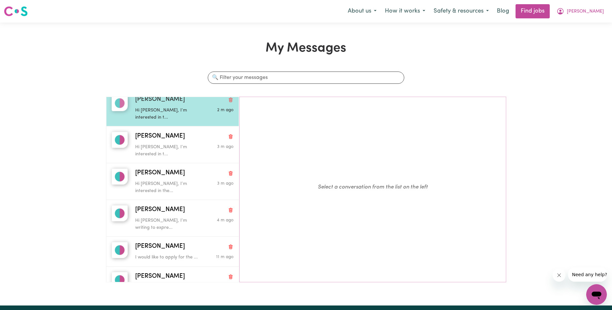
scroll to position [104, 0]
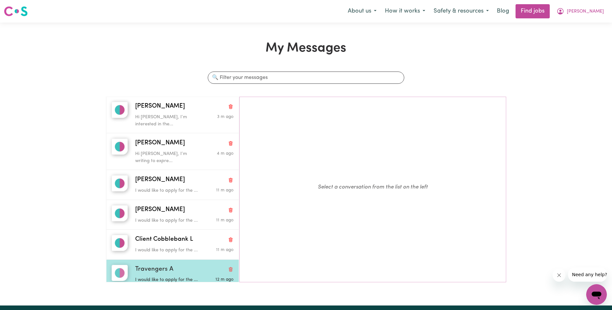
click at [188, 277] on p "I would like to apply for the ..." at bounding box center [168, 280] width 66 height 7
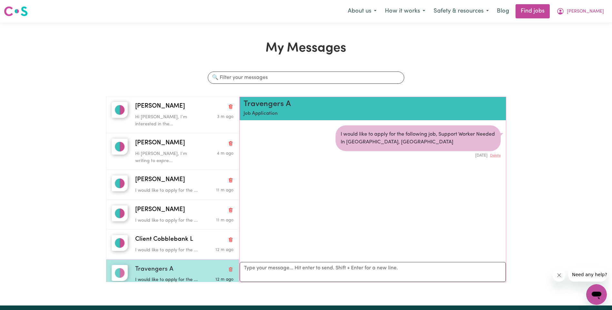
scroll to position [4, 0]
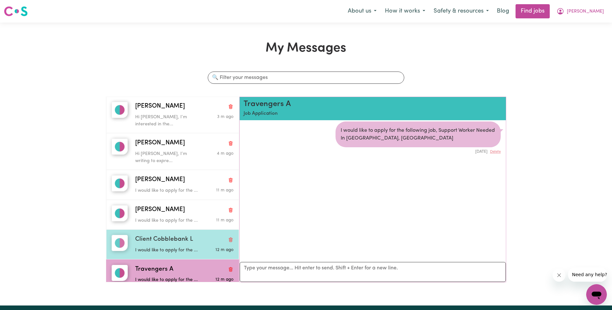
click at [181, 247] on p "I would like to apply for the ..." at bounding box center [168, 250] width 66 height 7
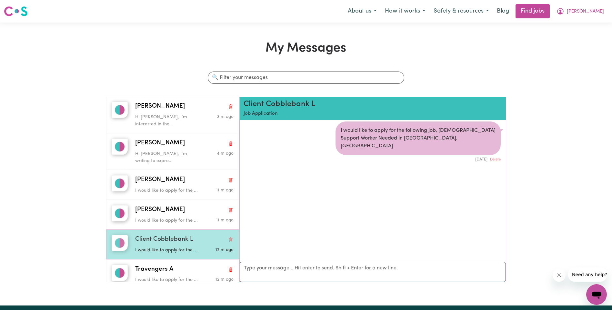
click at [228, 238] on icon "Delete conversation" at bounding box center [230, 240] width 5 height 5
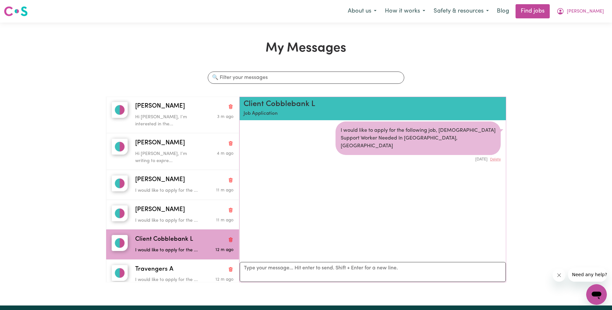
scroll to position [74, 0]
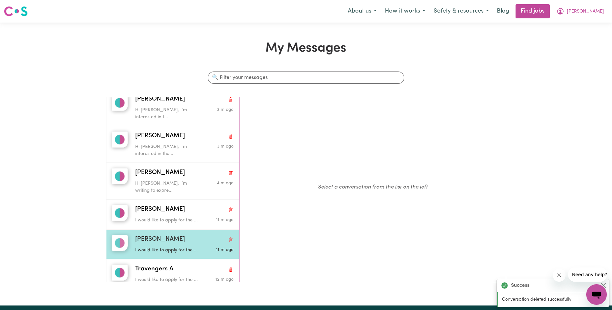
click at [188, 237] on div "[PERSON_NAME]" at bounding box center [184, 239] width 98 height 9
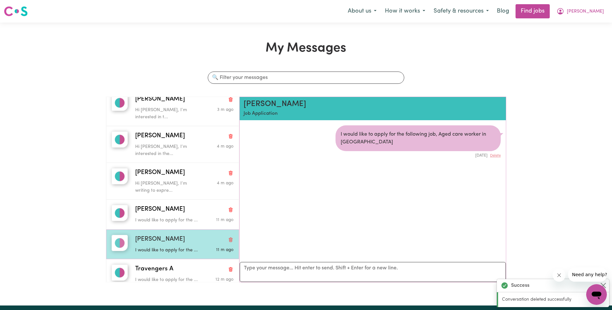
scroll to position [4, 0]
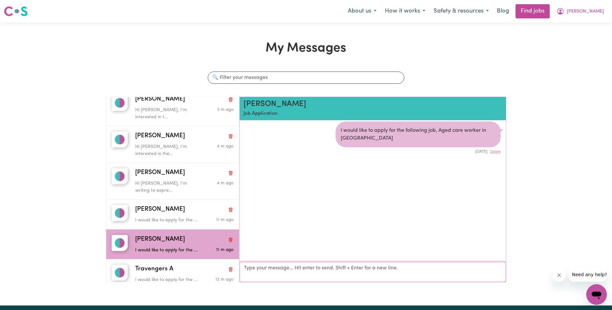
click at [258, 268] on textarea "Your reply" at bounding box center [373, 272] width 266 height 20
paste textarea "I’m reaching out regarding the aged care support role for the [DEMOGRAPHIC_DATA…"
type textarea "Hi [PERSON_NAME], I’m reaching out regarding the aged care support role for the…"
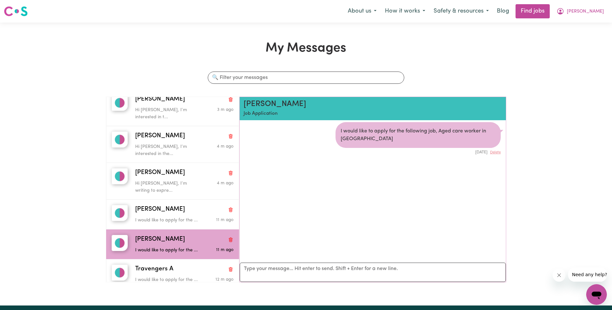
scroll to position [0, 0]
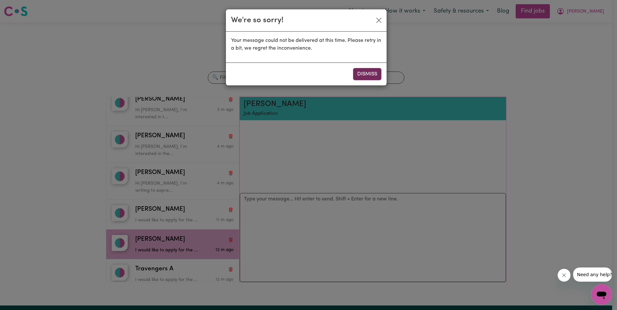
click at [360, 76] on button "Dismiss" at bounding box center [367, 74] width 28 height 12
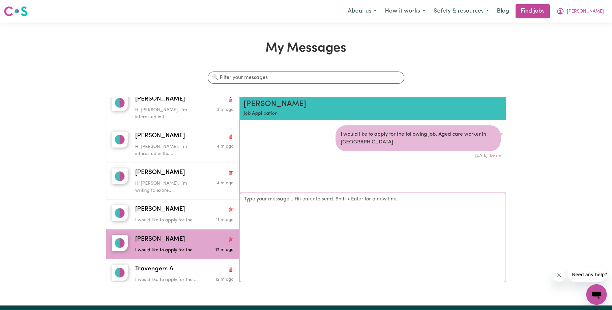
click at [304, 199] on textarea "Your reply" at bounding box center [373, 237] width 266 height 89
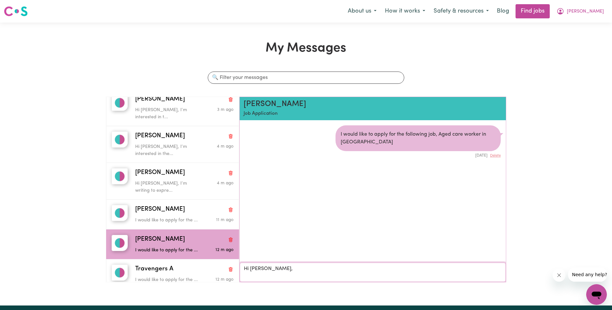
paste textarea "I’m reaching out regarding the aged care support role for the [DEMOGRAPHIC_DATA…"
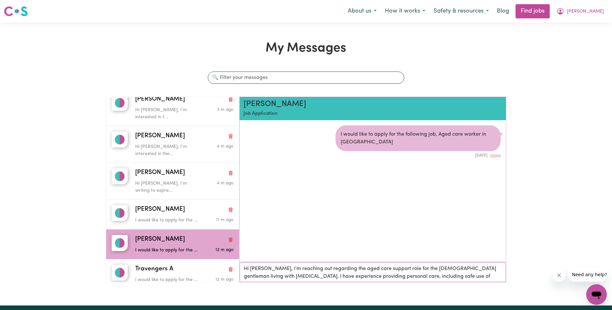
scroll to position [68, 0]
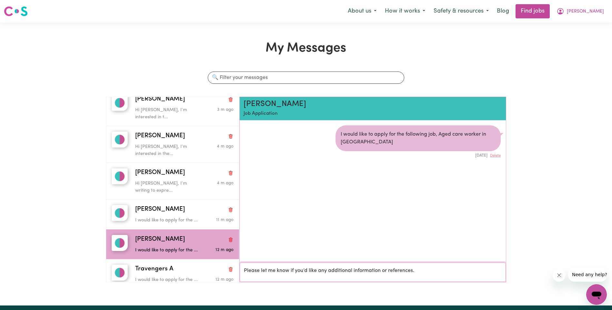
click at [321, 279] on textarea "Hi [PERSON_NAME], I’m reaching out regarding the aged care support role for the…" at bounding box center [373, 272] width 266 height 19
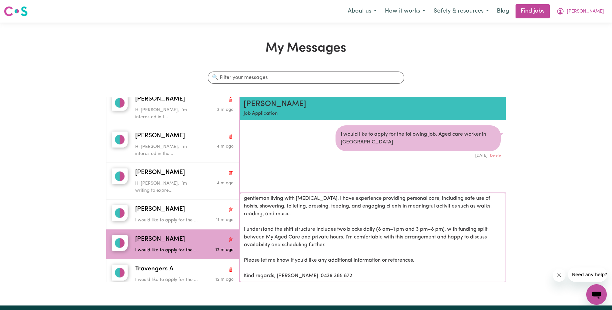
scroll to position [1, 0]
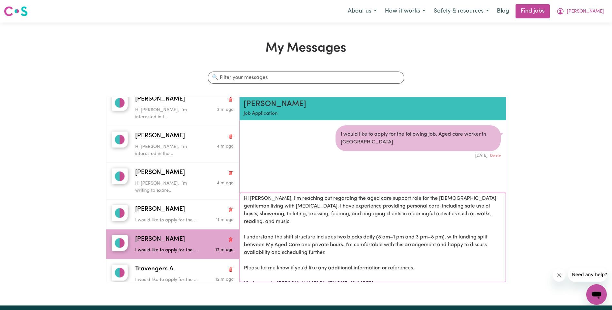
type textarea "Hi [PERSON_NAME], I’m reaching out regarding the aged care support role for the…"
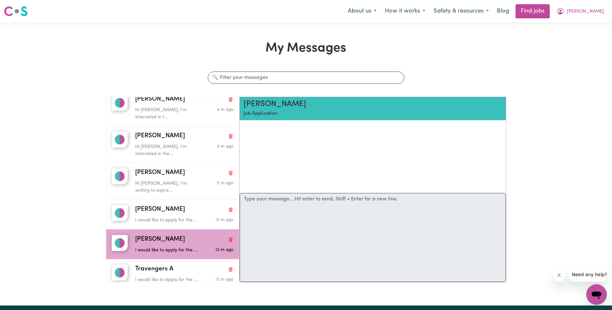
scroll to position [89, 0]
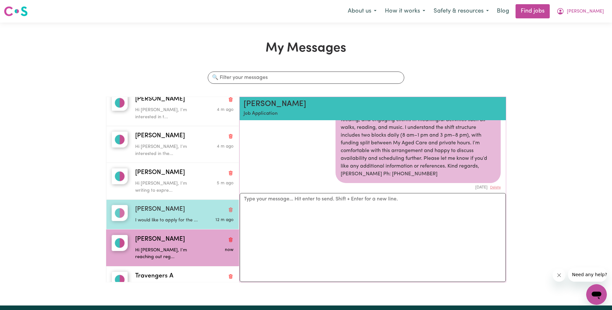
click at [190, 205] on div "[PERSON_NAME]" at bounding box center [184, 209] width 98 height 9
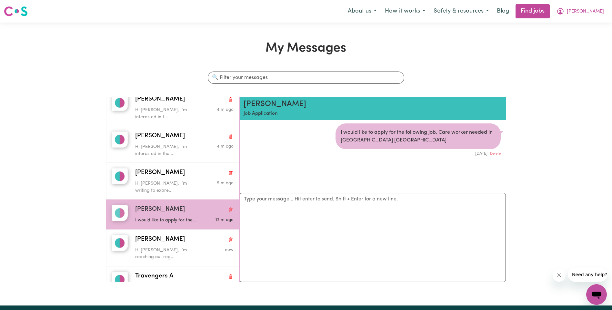
scroll to position [0, 0]
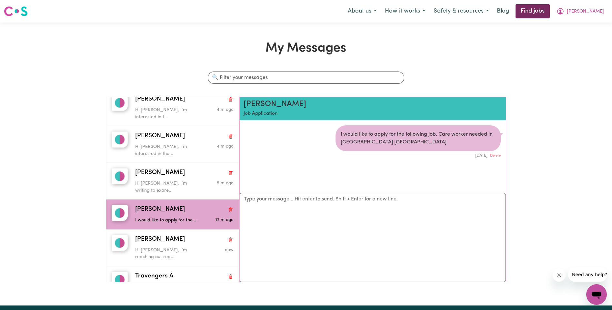
click at [550, 14] on link "Find jobs" at bounding box center [533, 11] width 34 height 14
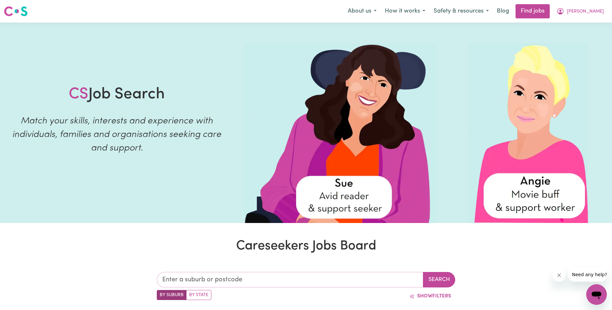
click at [210, 279] on input "text" at bounding box center [290, 279] width 267 height 15
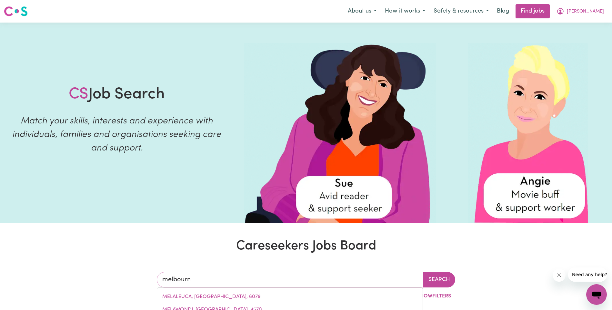
type input "[GEOGRAPHIC_DATA]"
type input "[GEOGRAPHIC_DATA], [GEOGRAPHIC_DATA], 3000"
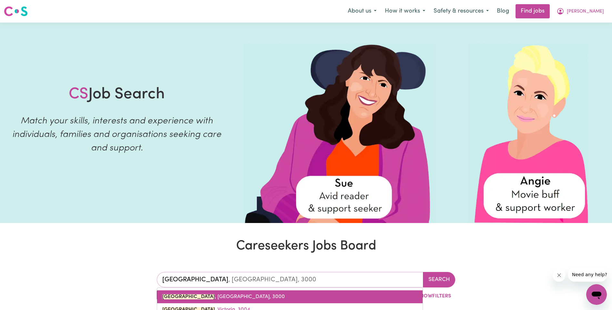
click at [179, 298] on mark "[GEOGRAPHIC_DATA]" at bounding box center [188, 297] width 53 height 5
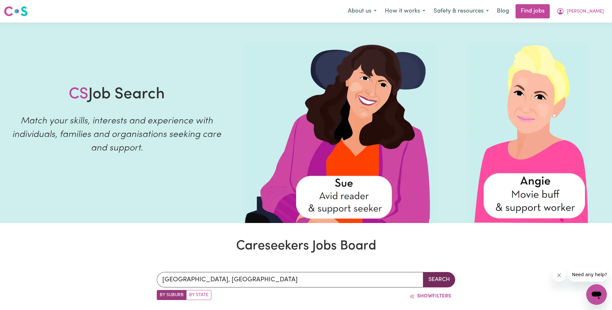
click at [440, 283] on button "Search" at bounding box center [439, 279] width 32 height 15
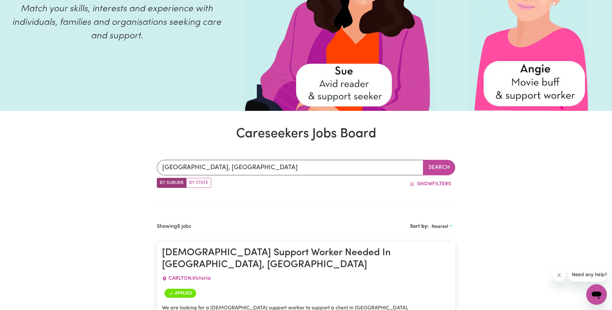
scroll to position [32, 0]
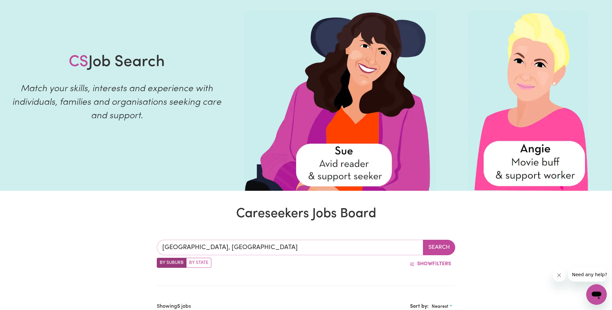
type input "[GEOGRAPHIC_DATA], [GEOGRAPHIC_DATA], 3000"
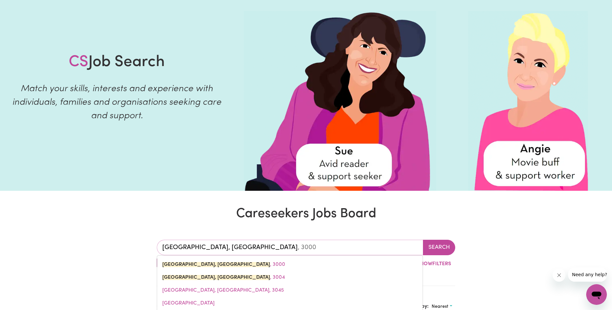
drag, startPoint x: 234, startPoint y: 246, endPoint x: 125, endPoint y: 245, distance: 109.1
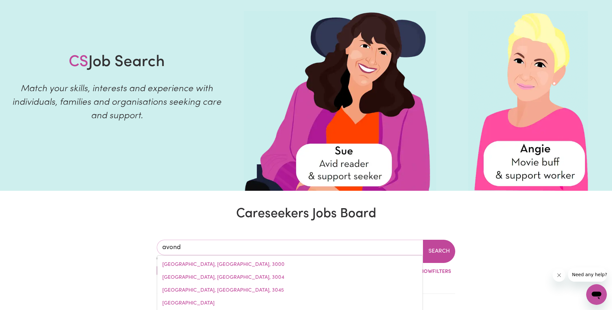
type input "[PERSON_NAME]"
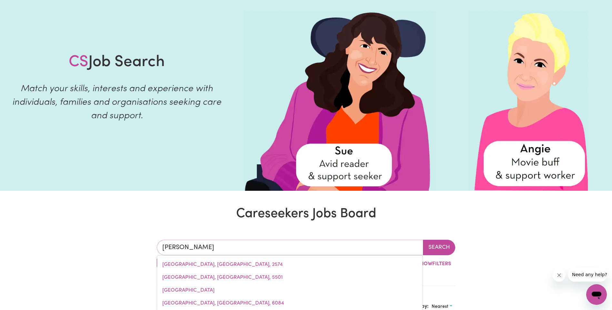
type input "avondaLE, [GEOGRAPHIC_DATA], 2530"
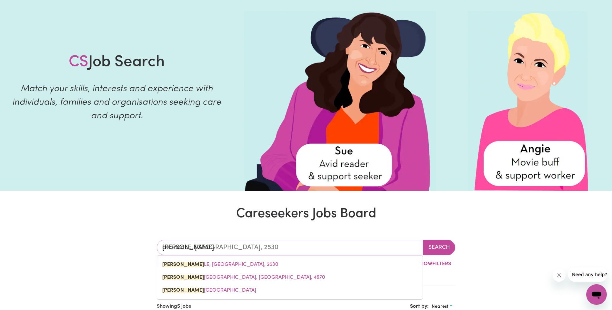
type input "avondal"
type input "avondalE, [GEOGRAPHIC_DATA], 2530"
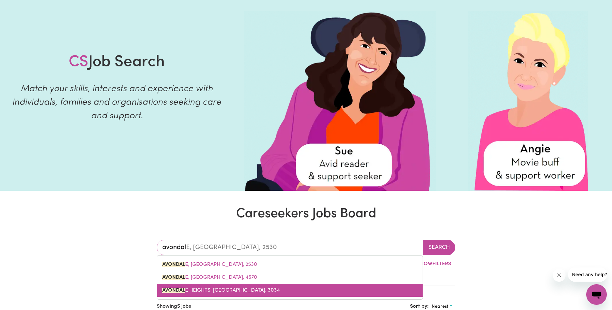
click at [200, 295] on link "[GEOGRAPHIC_DATA], [GEOGRAPHIC_DATA], 3034" at bounding box center [290, 290] width 266 height 13
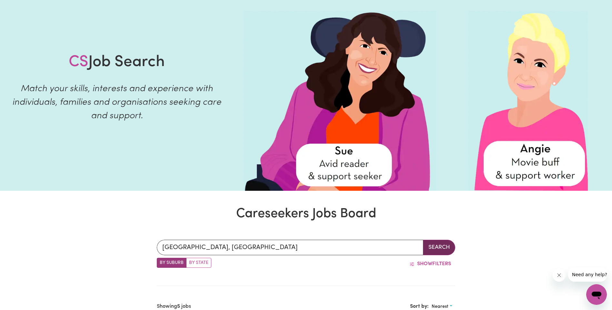
click at [433, 248] on button "Search" at bounding box center [439, 247] width 32 height 15
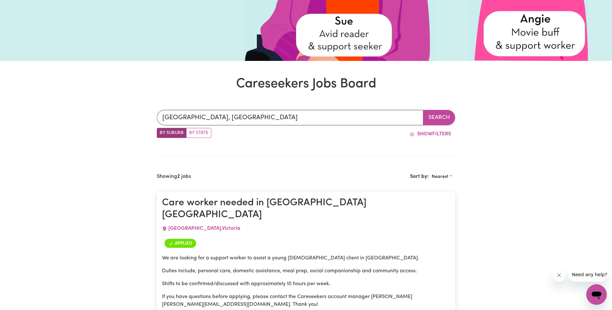
scroll to position [194, 0]
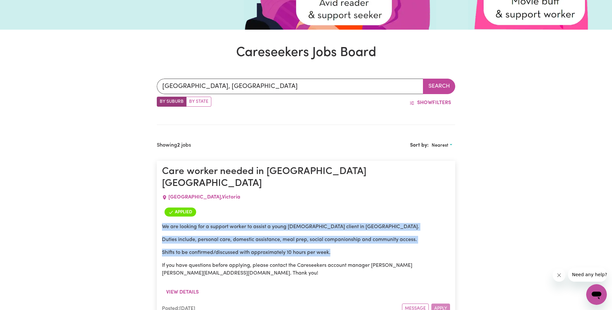
drag, startPoint x: 336, startPoint y: 241, endPoint x: 164, endPoint y: 216, distance: 173.5
click at [164, 223] on div "We are looking for a support worker to assist a young [DEMOGRAPHIC_DATA] client…" at bounding box center [306, 250] width 288 height 54
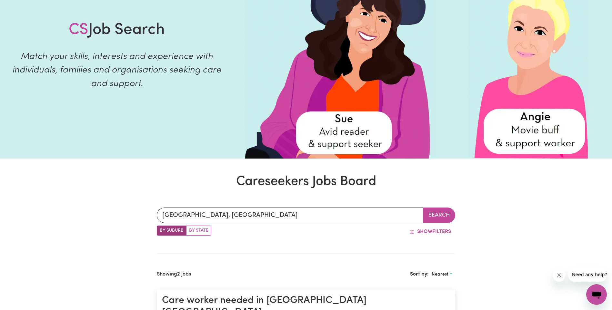
scroll to position [0, 0]
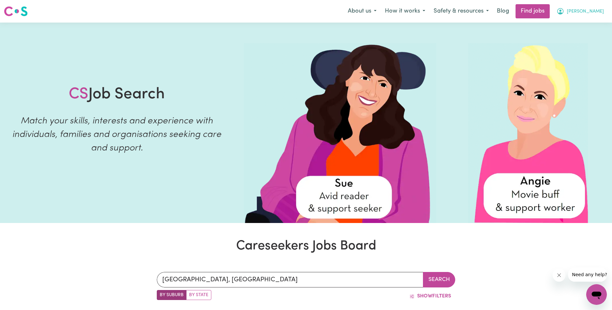
click at [591, 16] on button "[PERSON_NAME]" at bounding box center [580, 12] width 56 height 14
click at [578, 24] on link "My Account" at bounding box center [582, 25] width 51 height 12
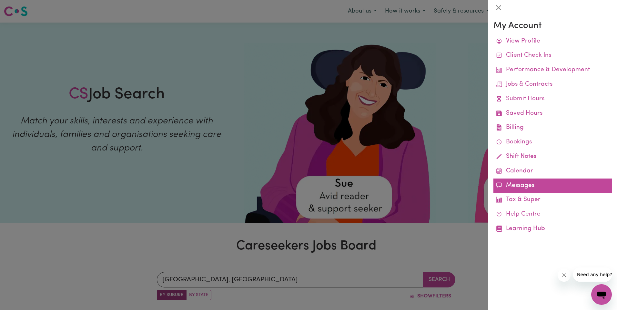
click at [526, 188] on link "Messages" at bounding box center [552, 186] width 118 height 15
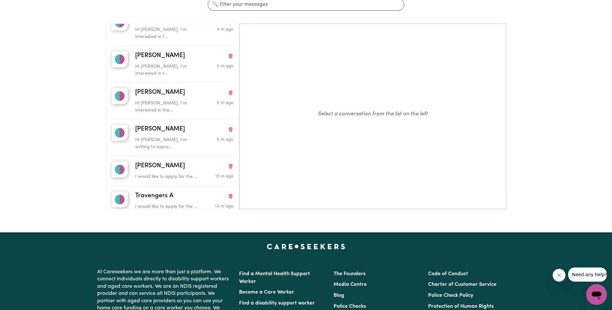
scroll to position [194, 0]
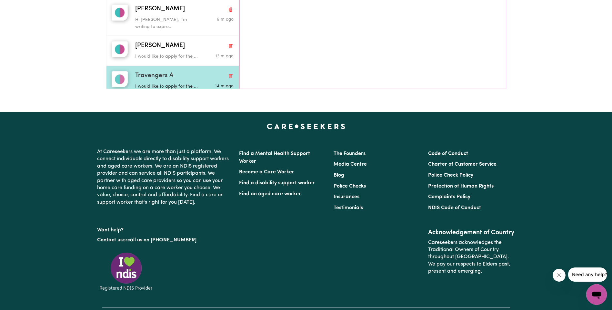
click at [186, 71] on div "Travengers A" at bounding box center [184, 75] width 98 height 9
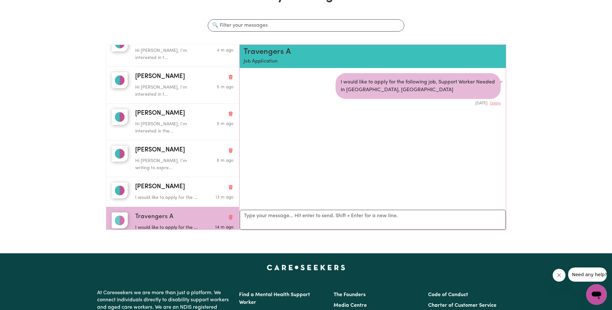
scroll to position [32, 0]
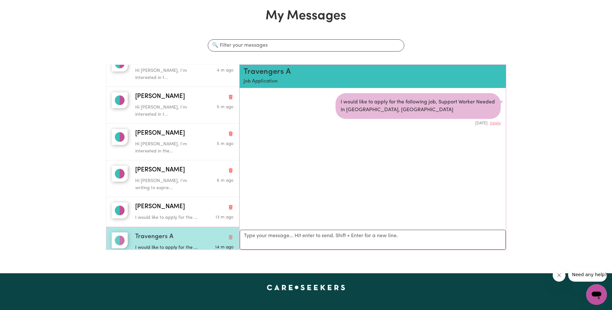
click at [228, 235] on icon "Delete conversation" at bounding box center [230, 237] width 5 height 5
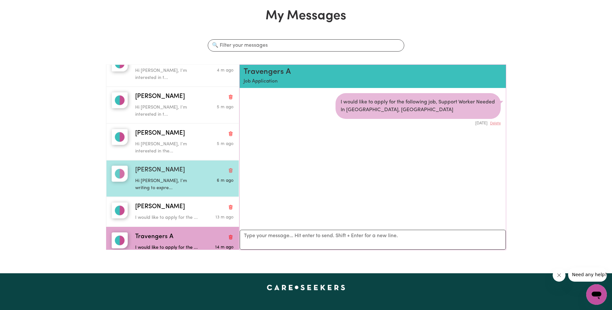
scroll to position [51, 0]
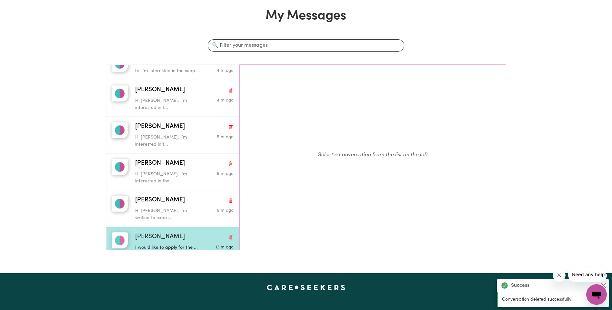
click at [172, 227] on div "[PERSON_NAME] A I would like to apply for the ... 13 m ago" at bounding box center [172, 242] width 133 height 30
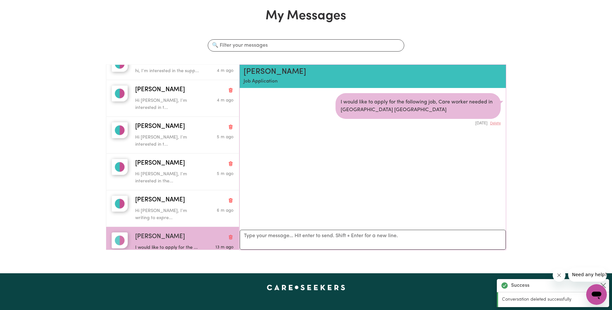
scroll to position [4, 0]
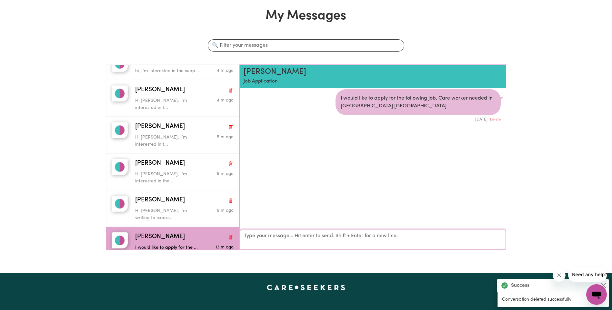
click at [282, 236] on textarea "Your reply" at bounding box center [373, 240] width 266 height 20
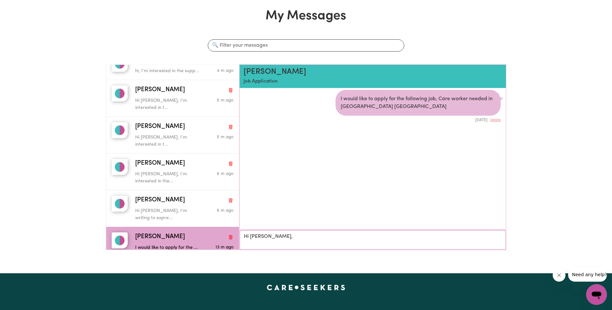
paste textarea "I’m interested in the support worker position assisting the young [DEMOGRAPHIC_…"
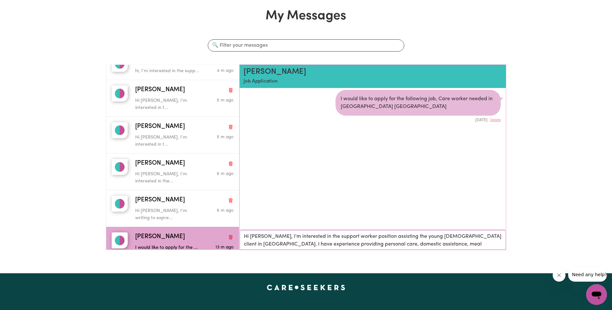
scroll to position [60, 0]
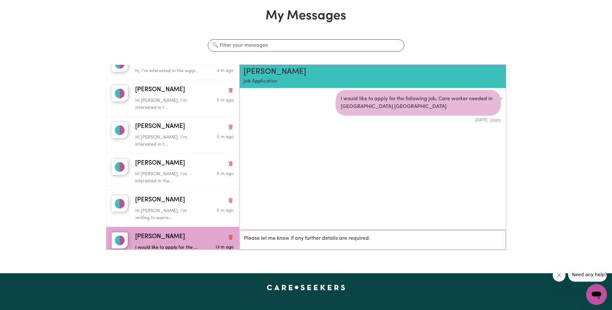
click at [319, 248] on textarea "Hi [PERSON_NAME], I’m interested in the support worker position assisting the y…" at bounding box center [373, 240] width 266 height 19
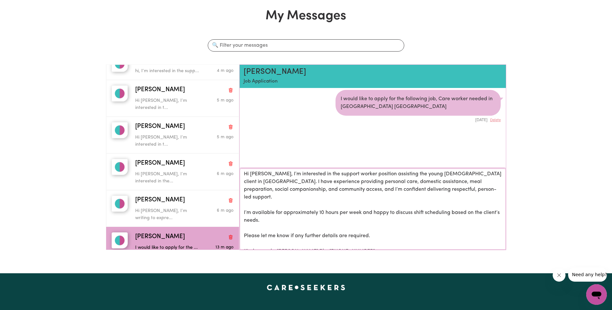
click at [373, 241] on textarea "Hi [PERSON_NAME], I’m interested in the support worker position assisting the y…" at bounding box center [373, 209] width 266 height 81
type textarea "Hi [PERSON_NAME], I’m interested in the support worker position assisting the y…"
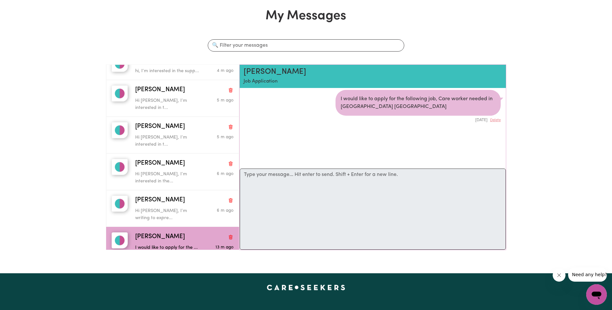
scroll to position [0, 0]
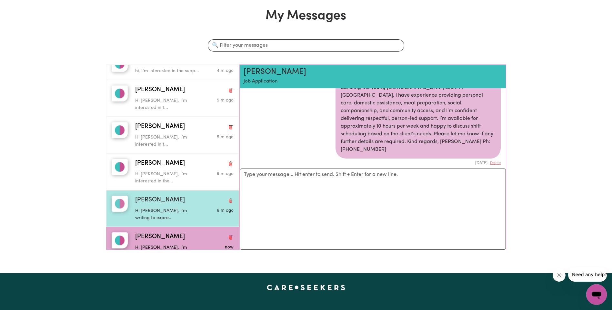
click at [167, 208] on p "Hi [PERSON_NAME], I’m writing to expre..." at bounding box center [168, 215] width 66 height 14
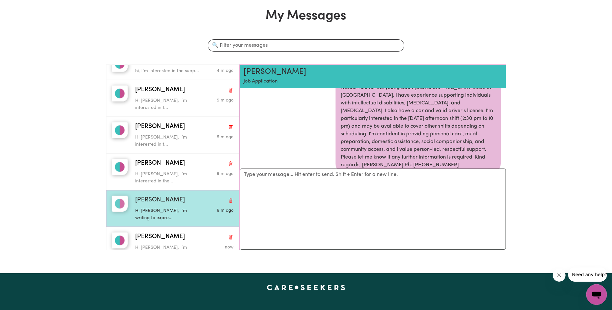
scroll to position [81, 0]
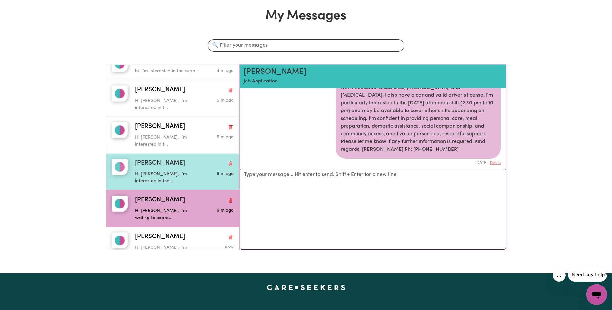
click at [176, 175] on p "Hi [PERSON_NAME], I’m interested in the..." at bounding box center [168, 178] width 66 height 14
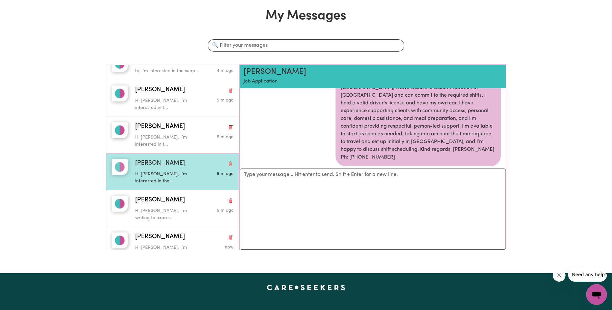
scroll to position [74, 0]
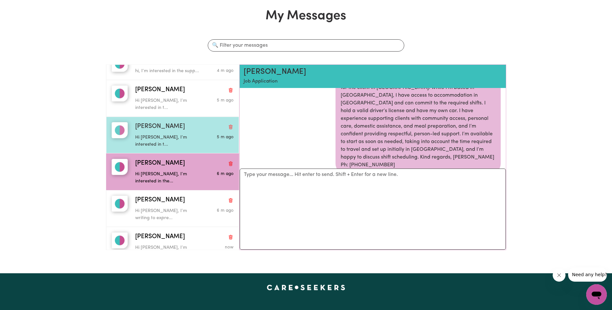
click at [193, 139] on p "Hi [PERSON_NAME], I’m interested in t..." at bounding box center [168, 141] width 66 height 14
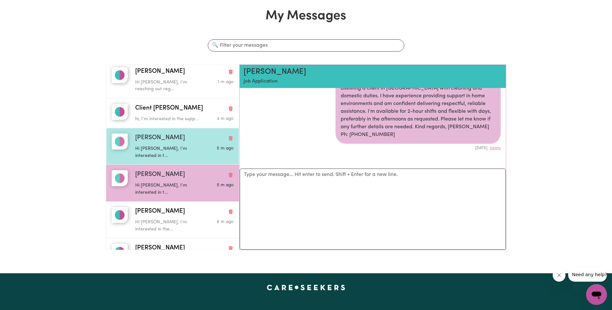
scroll to position [0, 0]
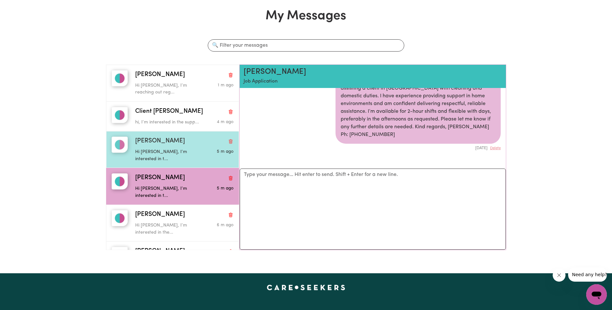
click at [190, 156] on p "Hi [PERSON_NAME], I’m interested in t..." at bounding box center [168, 156] width 66 height 14
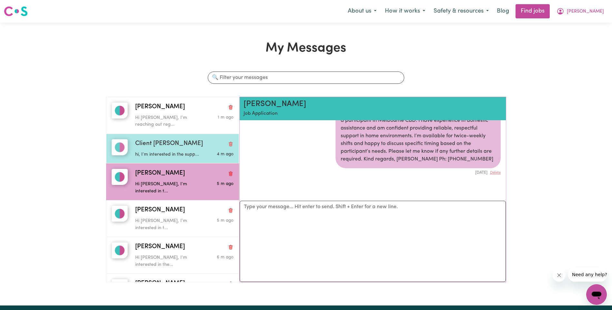
click at [184, 156] on p "hi, I’m interested in the supp..." at bounding box center [168, 154] width 66 height 7
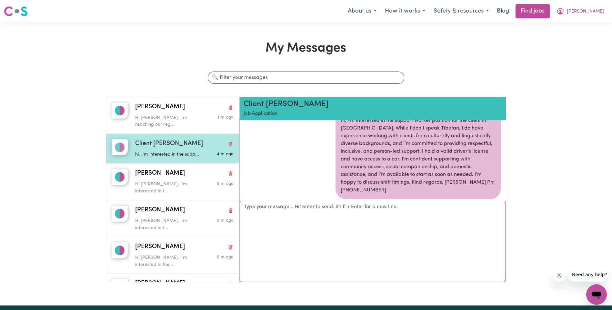
scroll to position [74, 0]
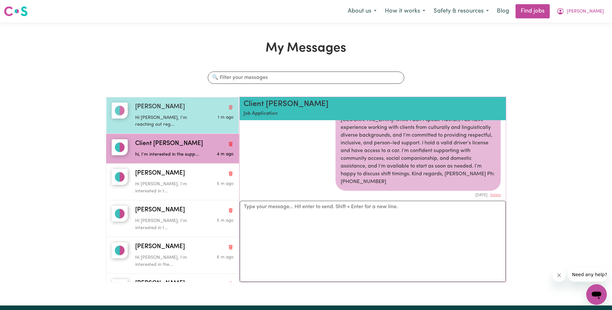
click at [192, 124] on p "Hi [PERSON_NAME], I’m reaching out reg..." at bounding box center [168, 122] width 66 height 14
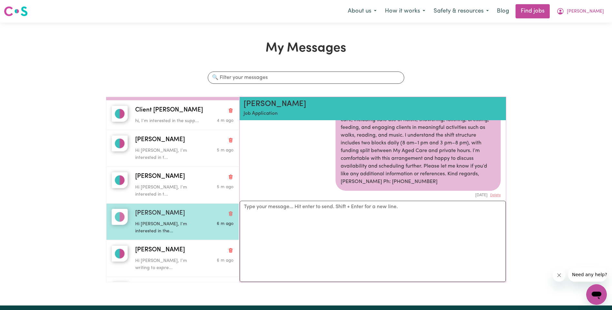
scroll to position [58, 0]
